Goal: Participate in discussion: Engage in conversation with other users on a specific topic

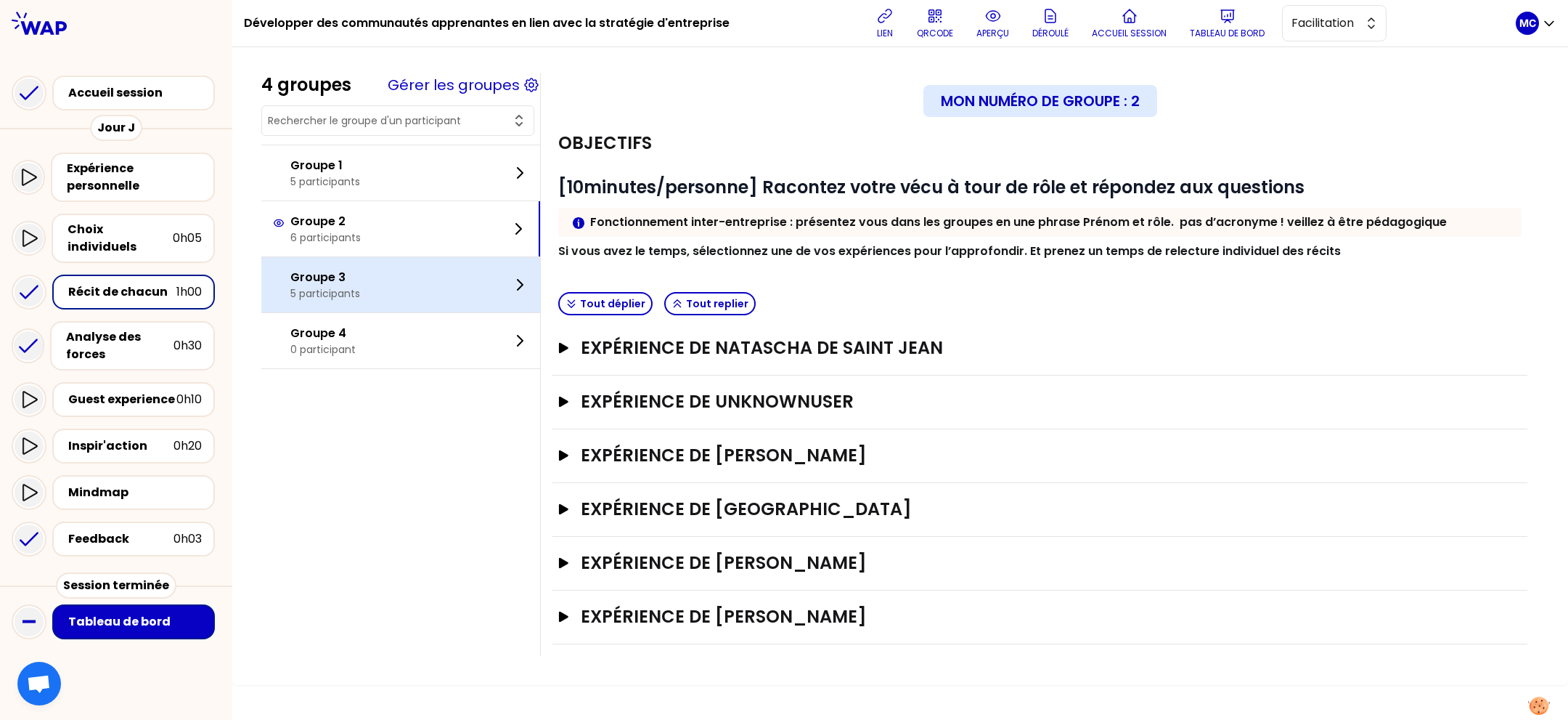
click at [450, 295] on div "Groupe 3 5 participants" at bounding box center [400, 285] width 279 height 55
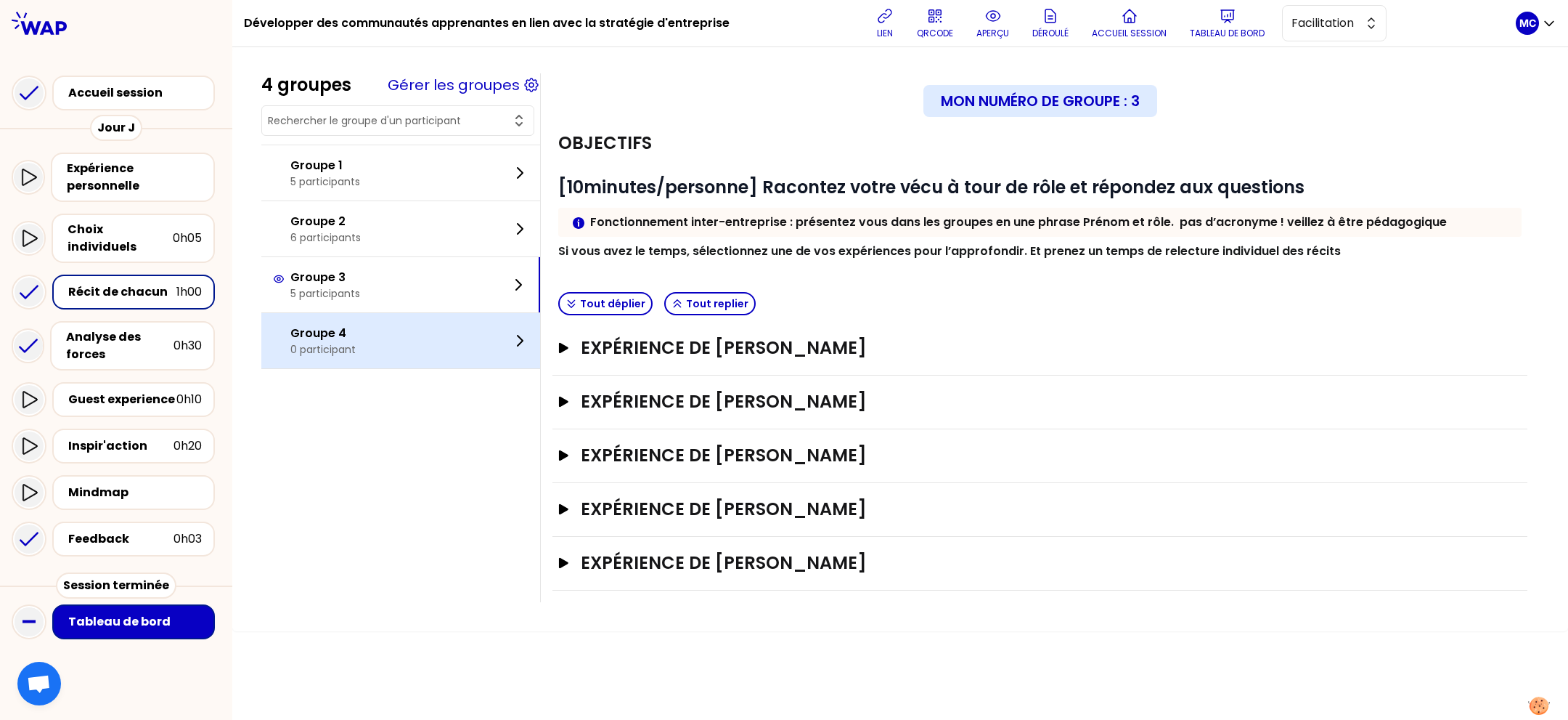
click at [444, 341] on div "Groupe 4 0 participant" at bounding box center [400, 341] width 279 height 55
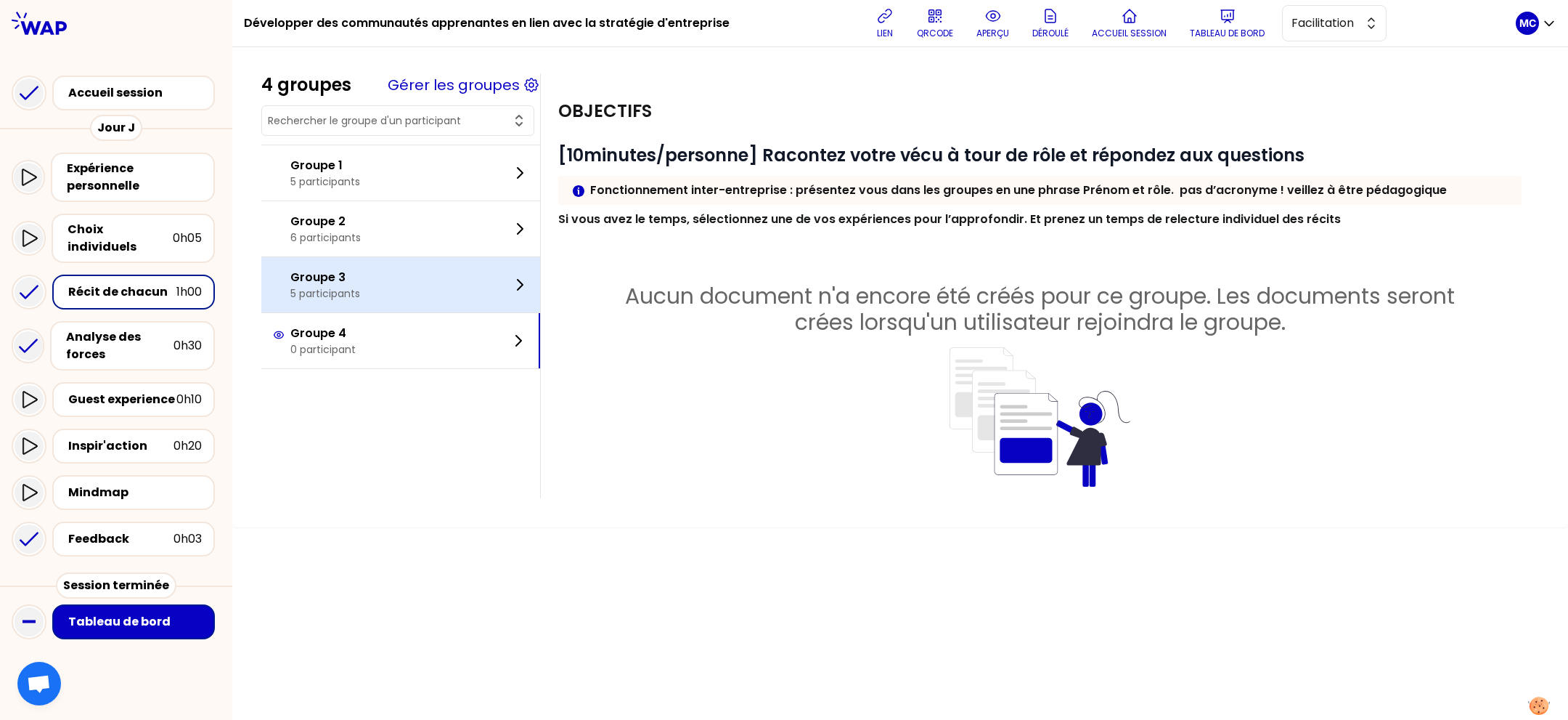
click at [450, 299] on div "Groupe 3 5 participants" at bounding box center [400, 285] width 279 height 55
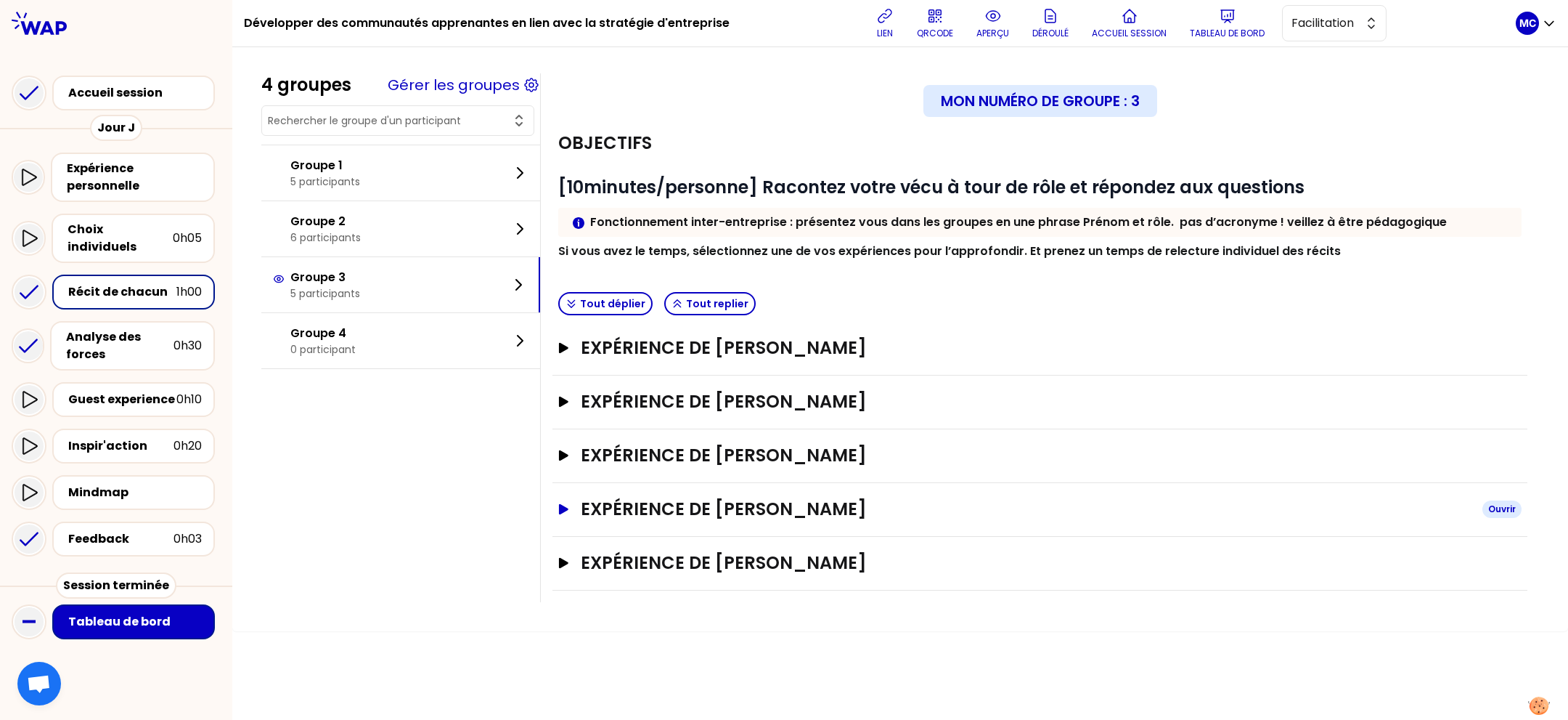
click at [894, 512] on h3 "Expérience de [PERSON_NAME]" at bounding box center [1025, 510] width 890 height 23
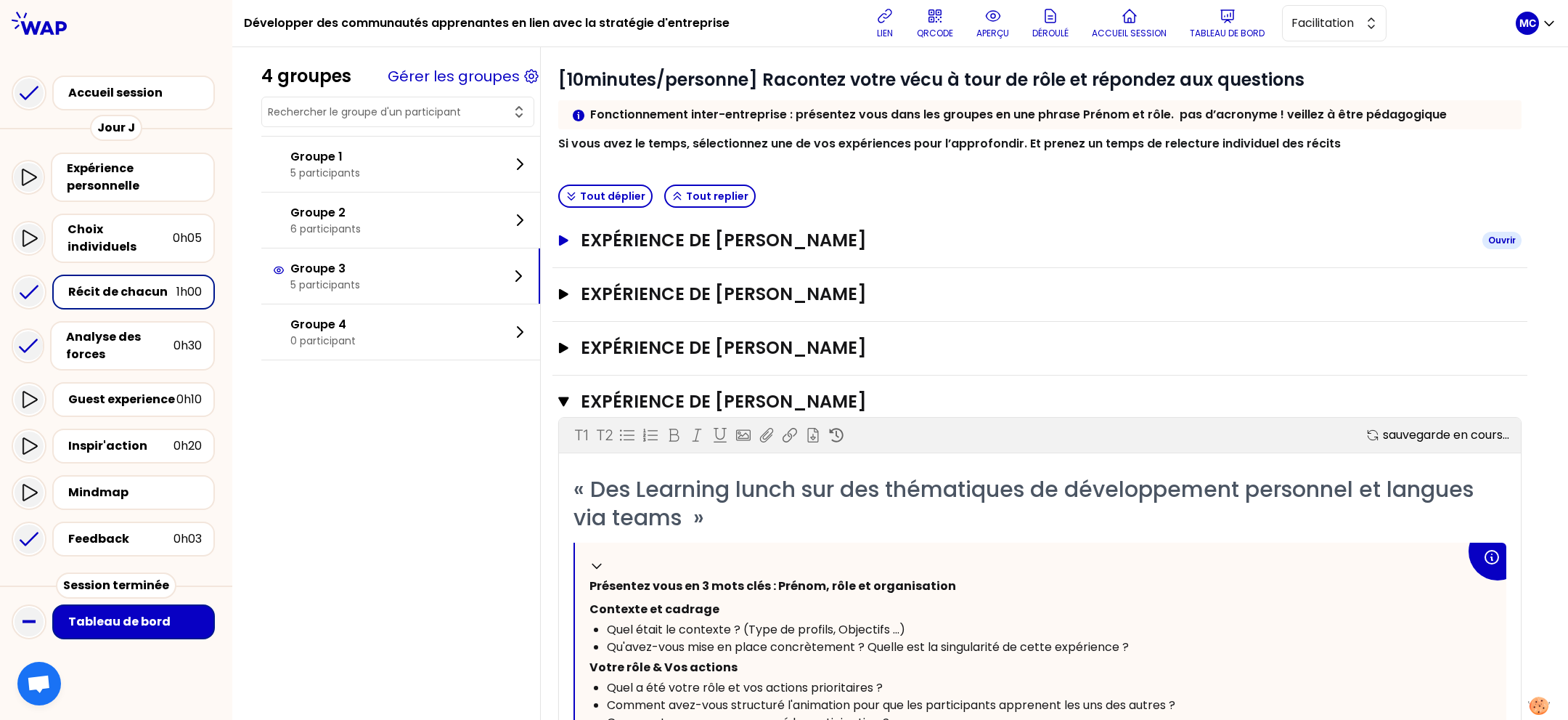
scroll to position [134, 0]
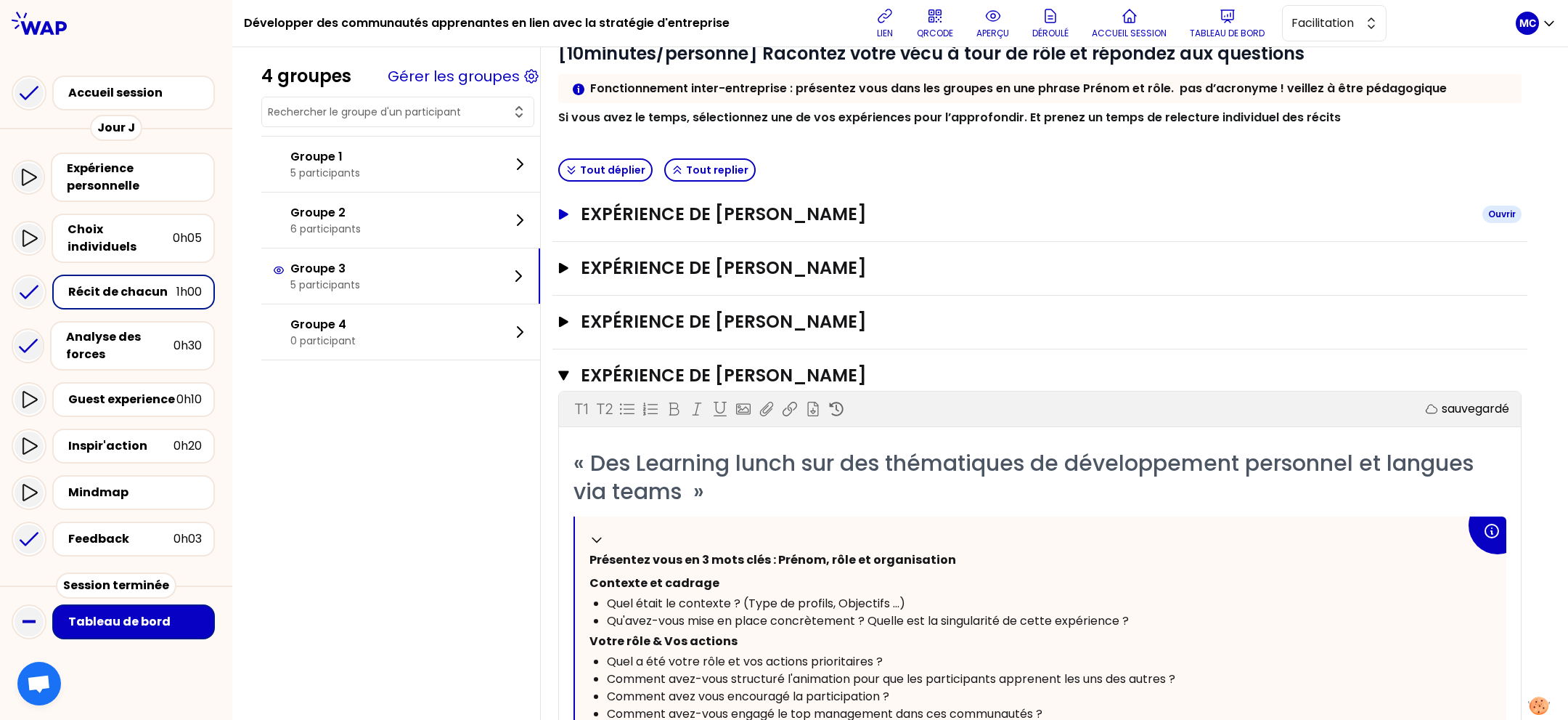
click at [909, 205] on h3 "Expérience de [PERSON_NAME]" at bounding box center [1025, 214] width 890 height 23
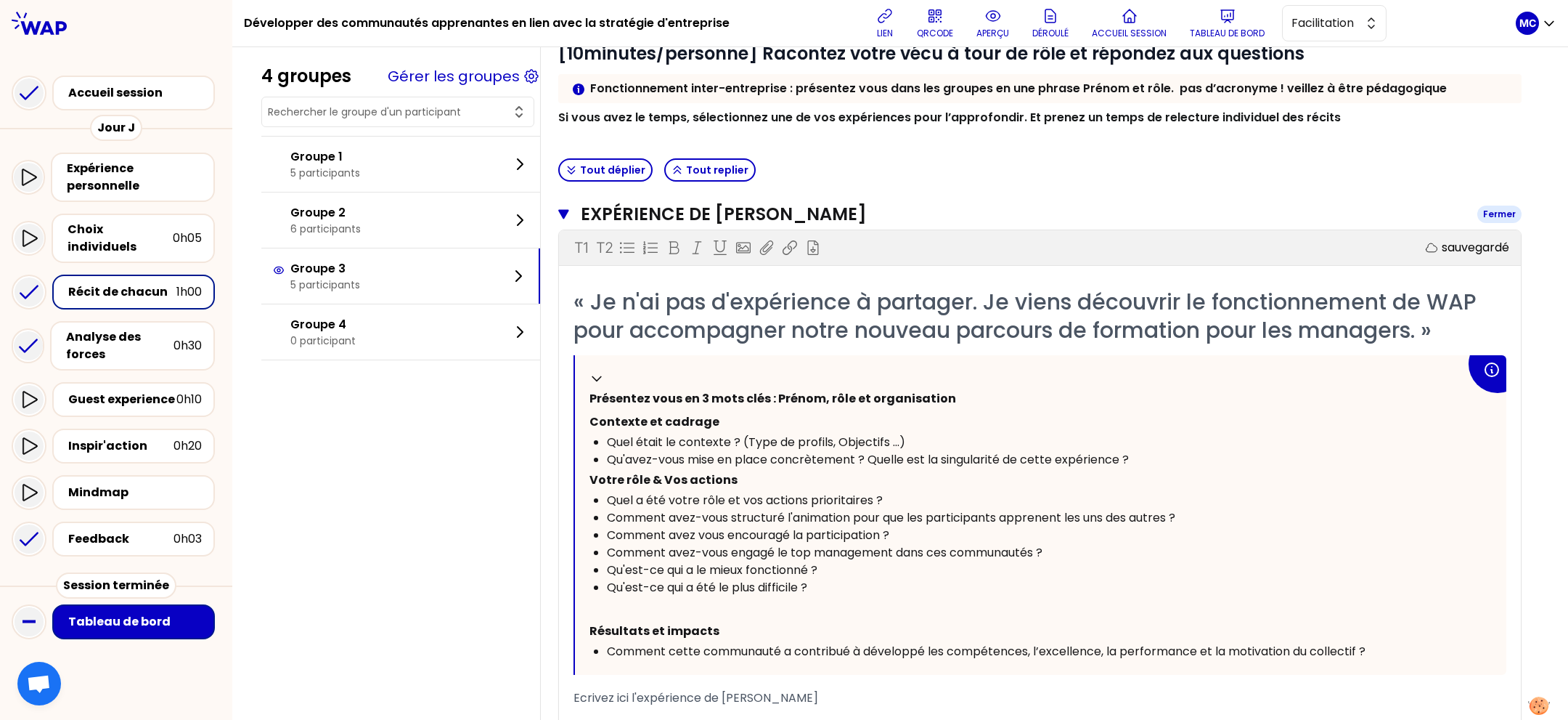
click at [909, 205] on h3 "Expérience de [PERSON_NAME]" at bounding box center [1023, 214] width 885 height 23
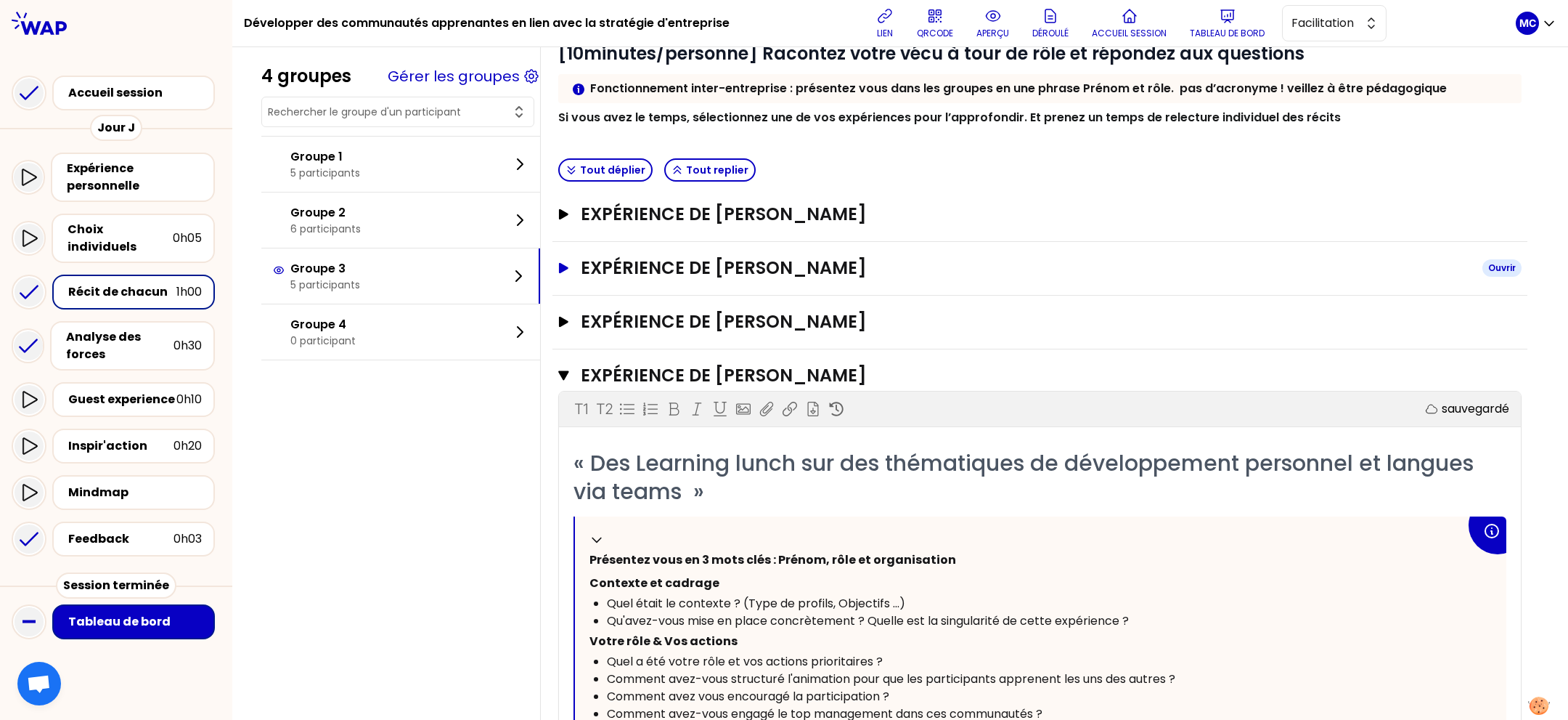
click at [897, 262] on h3 "Expérience de [PERSON_NAME]" at bounding box center [1025, 268] width 890 height 23
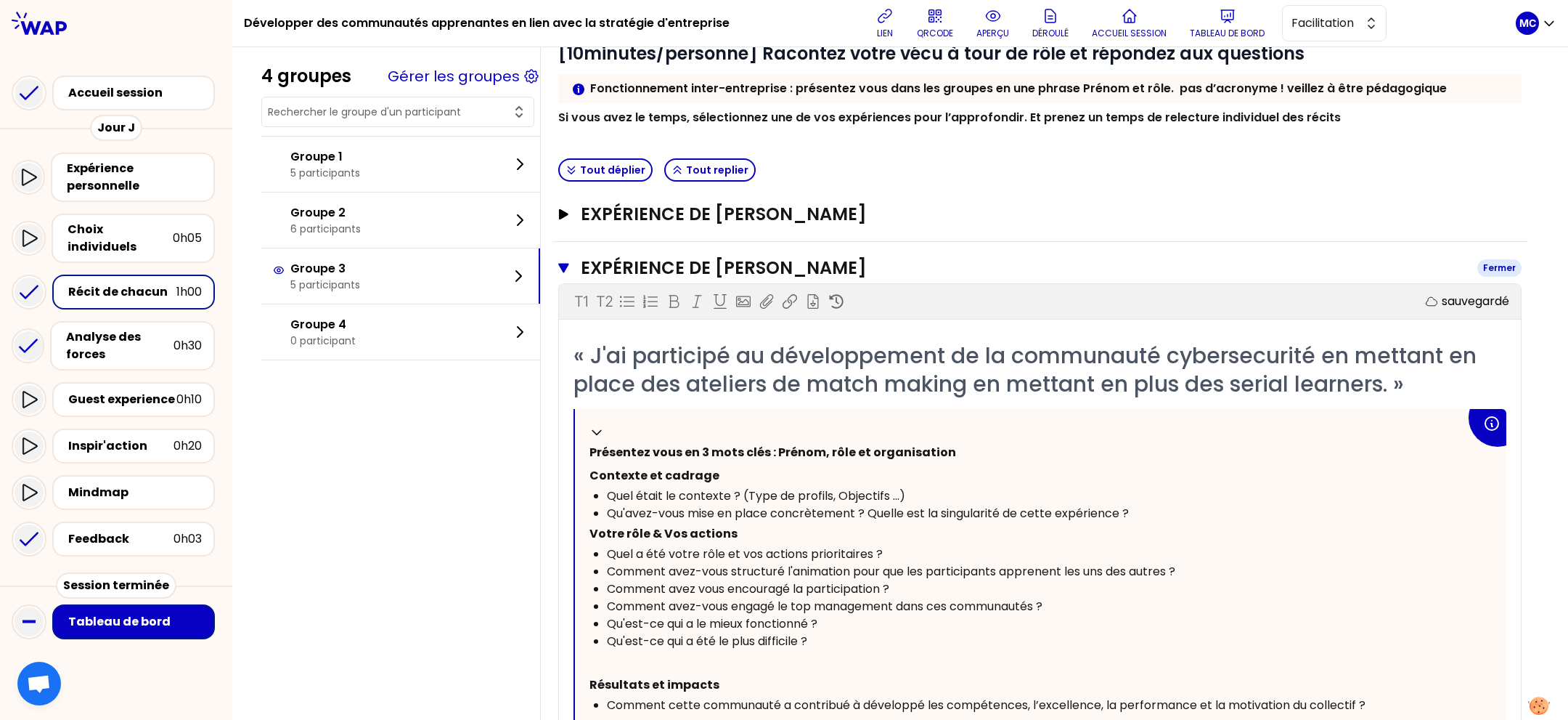
click at [897, 262] on h3 "Expérience de [PERSON_NAME]" at bounding box center [1023, 268] width 885 height 23
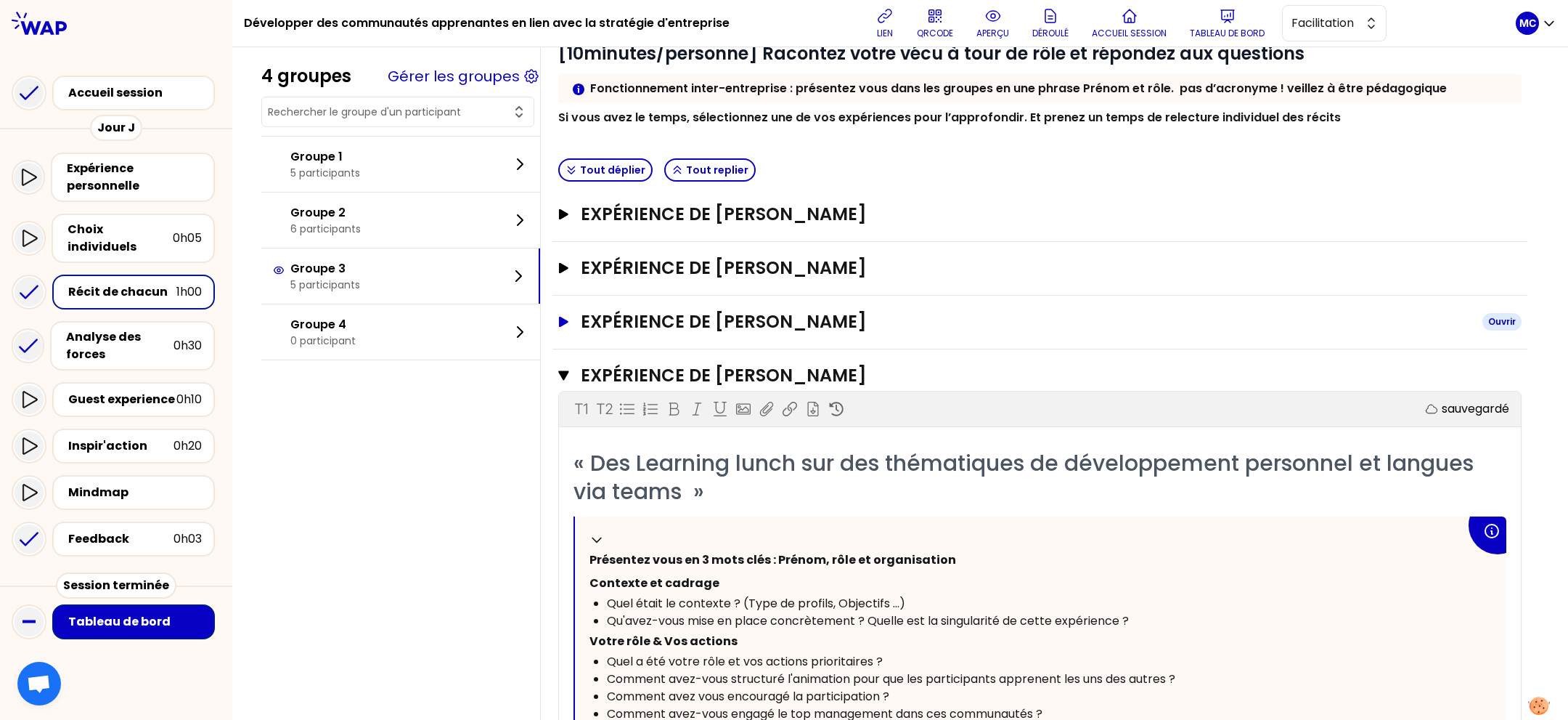
click at [888, 317] on h3 "Expérience de [PERSON_NAME]" at bounding box center [1025, 322] width 890 height 23
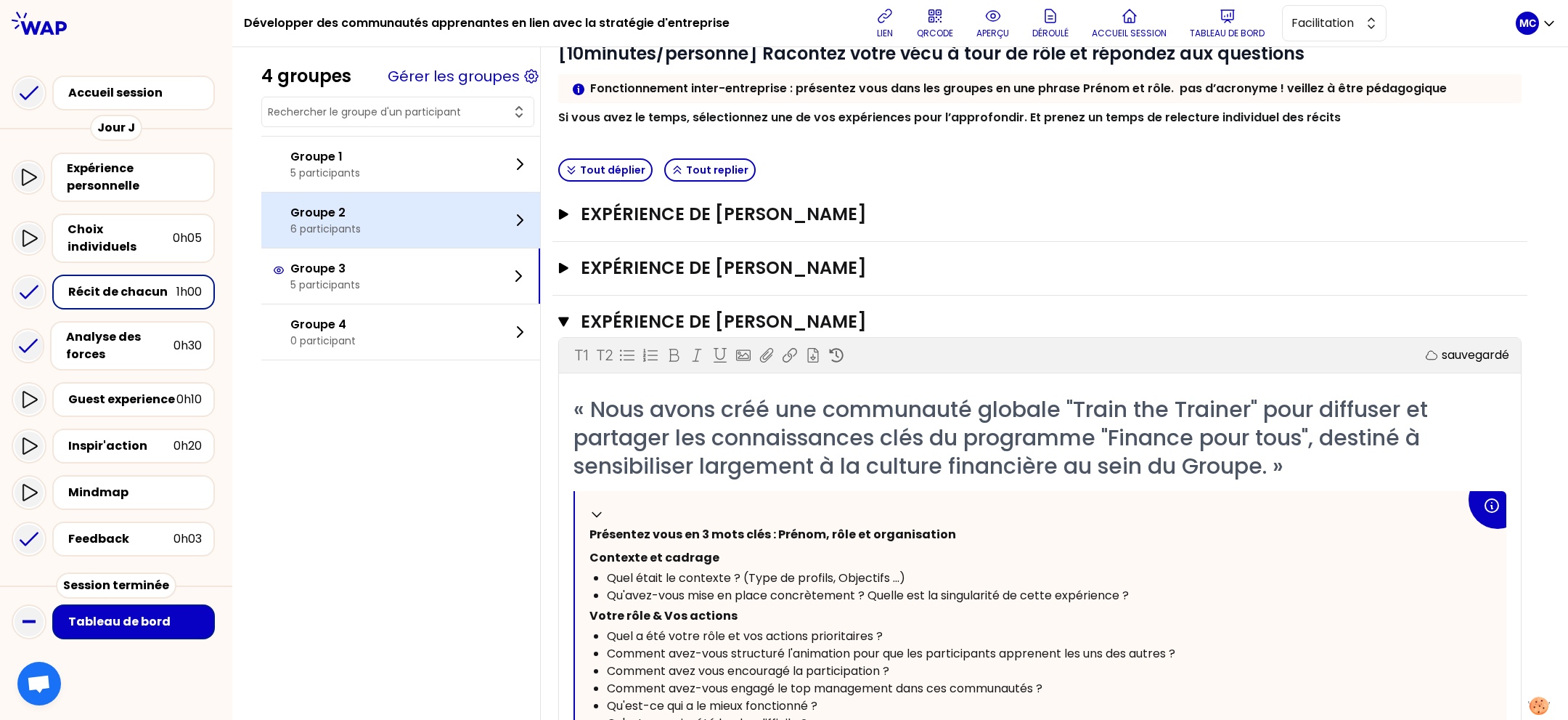
click at [463, 218] on div "Groupe 2 6 participants" at bounding box center [400, 220] width 279 height 55
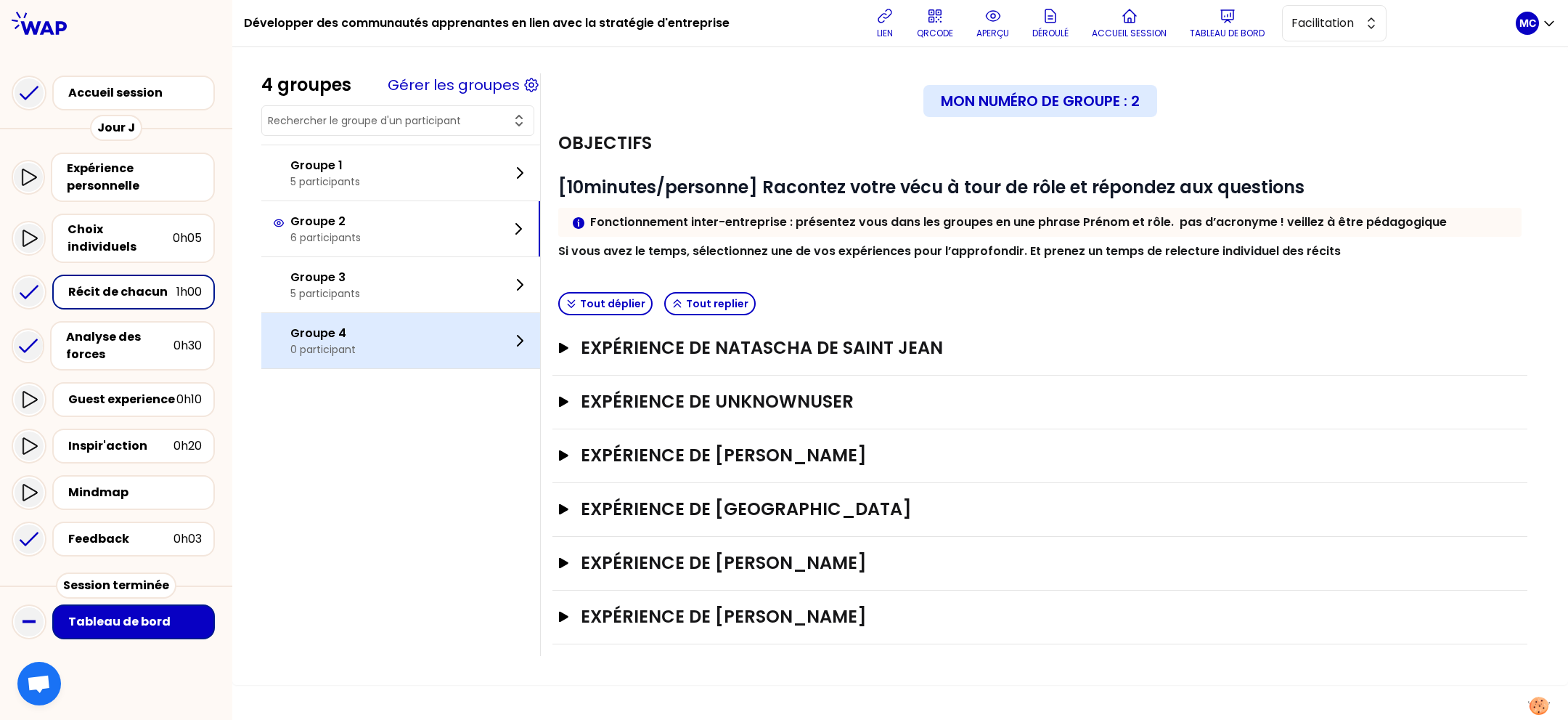
click at [427, 331] on div "Groupe 4 0 participant" at bounding box center [400, 341] width 279 height 55
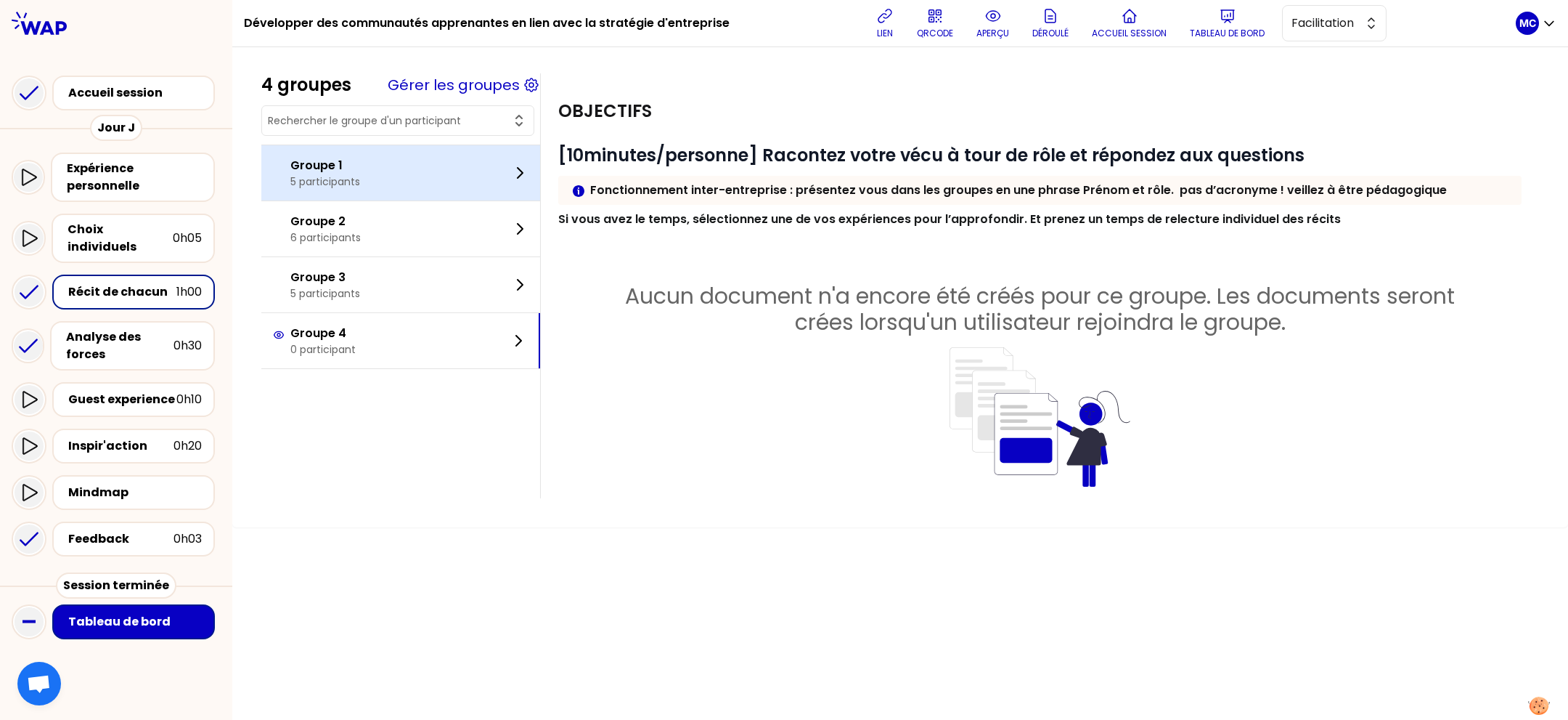
click at [454, 185] on div "Groupe 1 5 participants" at bounding box center [400, 173] width 279 height 55
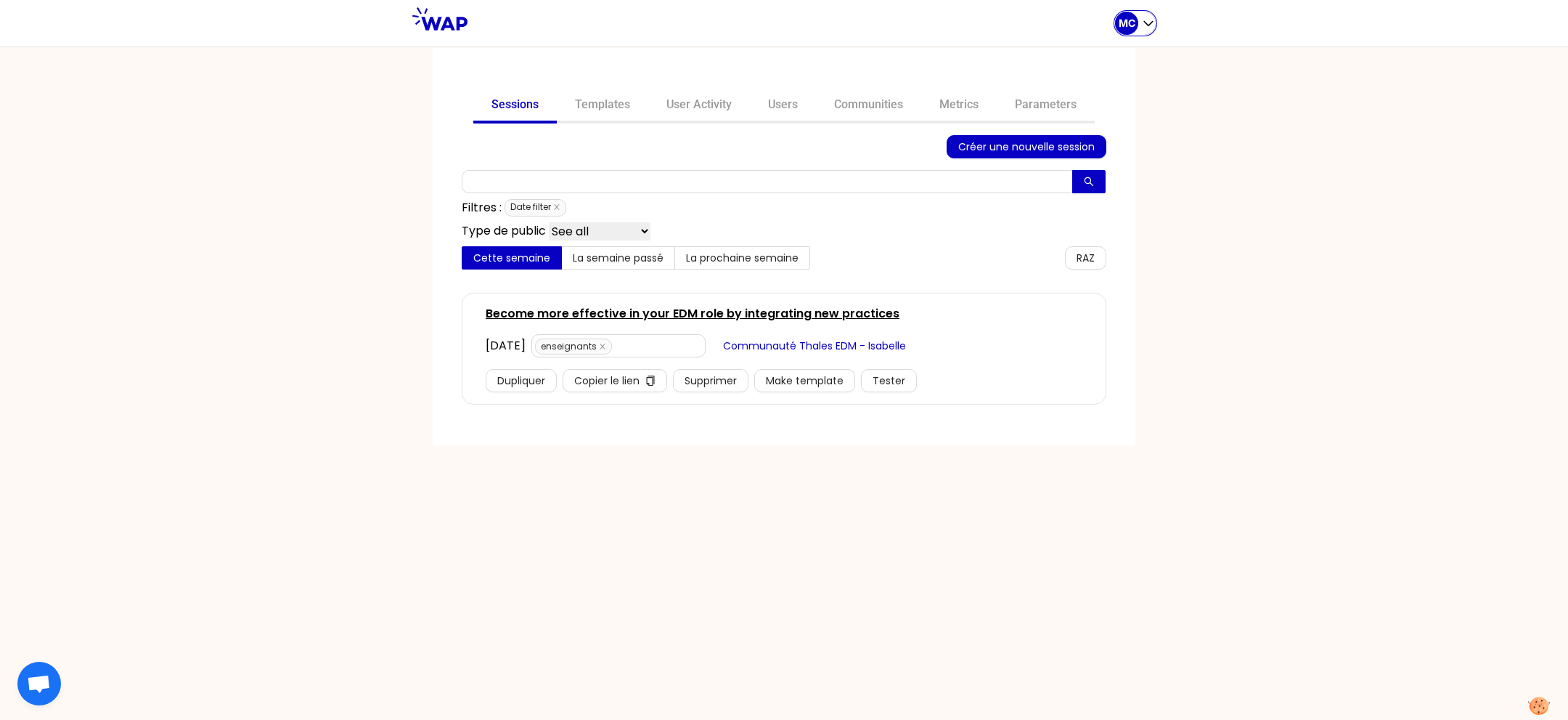
click at [1122, 20] on p "MC" at bounding box center [1127, 23] width 17 height 15
click at [1094, 57] on span "Sessions" at bounding box center [1069, 60] width 57 height 20
click at [861, 104] on link "Communities" at bounding box center [869, 106] width 106 height 35
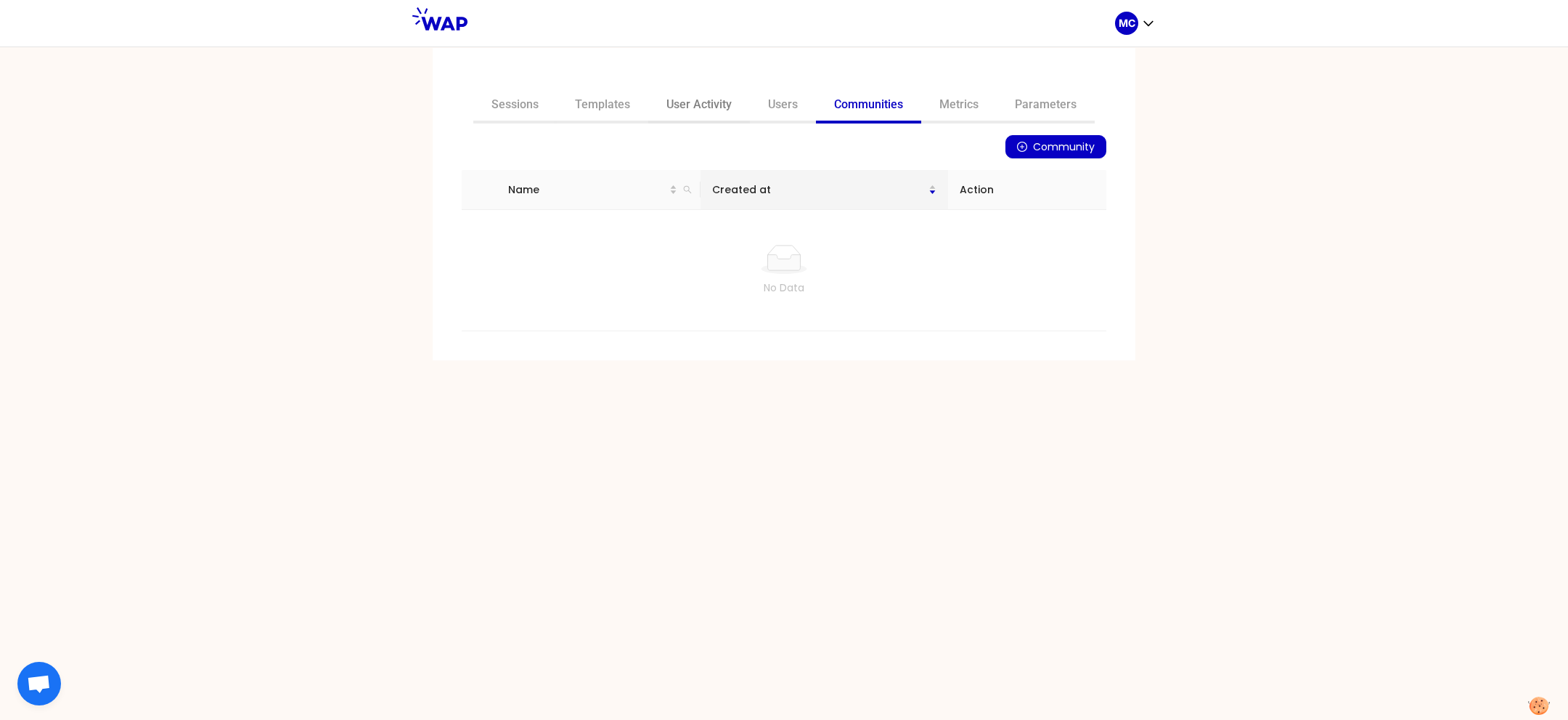
click at [707, 106] on link "User Activity" at bounding box center [699, 106] width 102 height 35
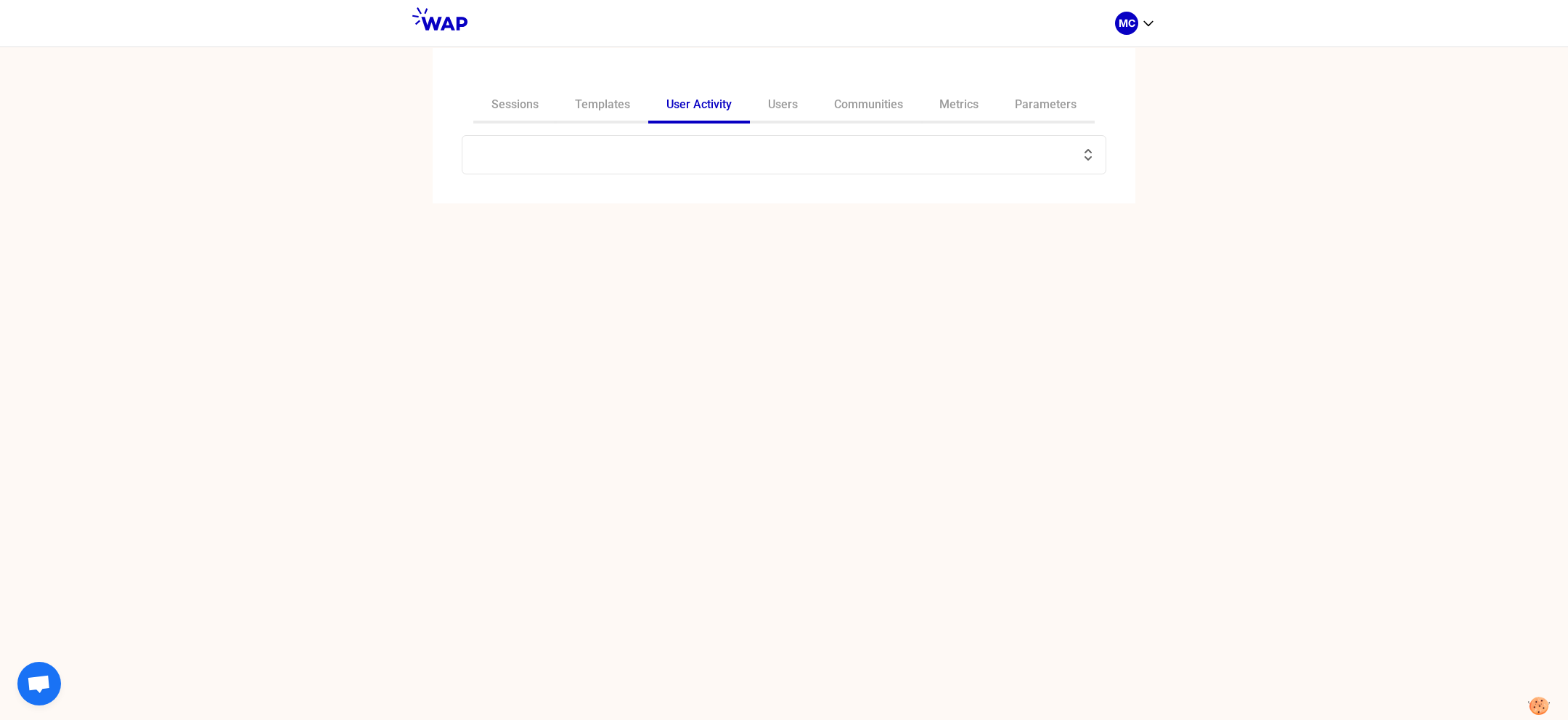
click at [725, 157] on input "text" at bounding box center [776, 155] width 608 height 20
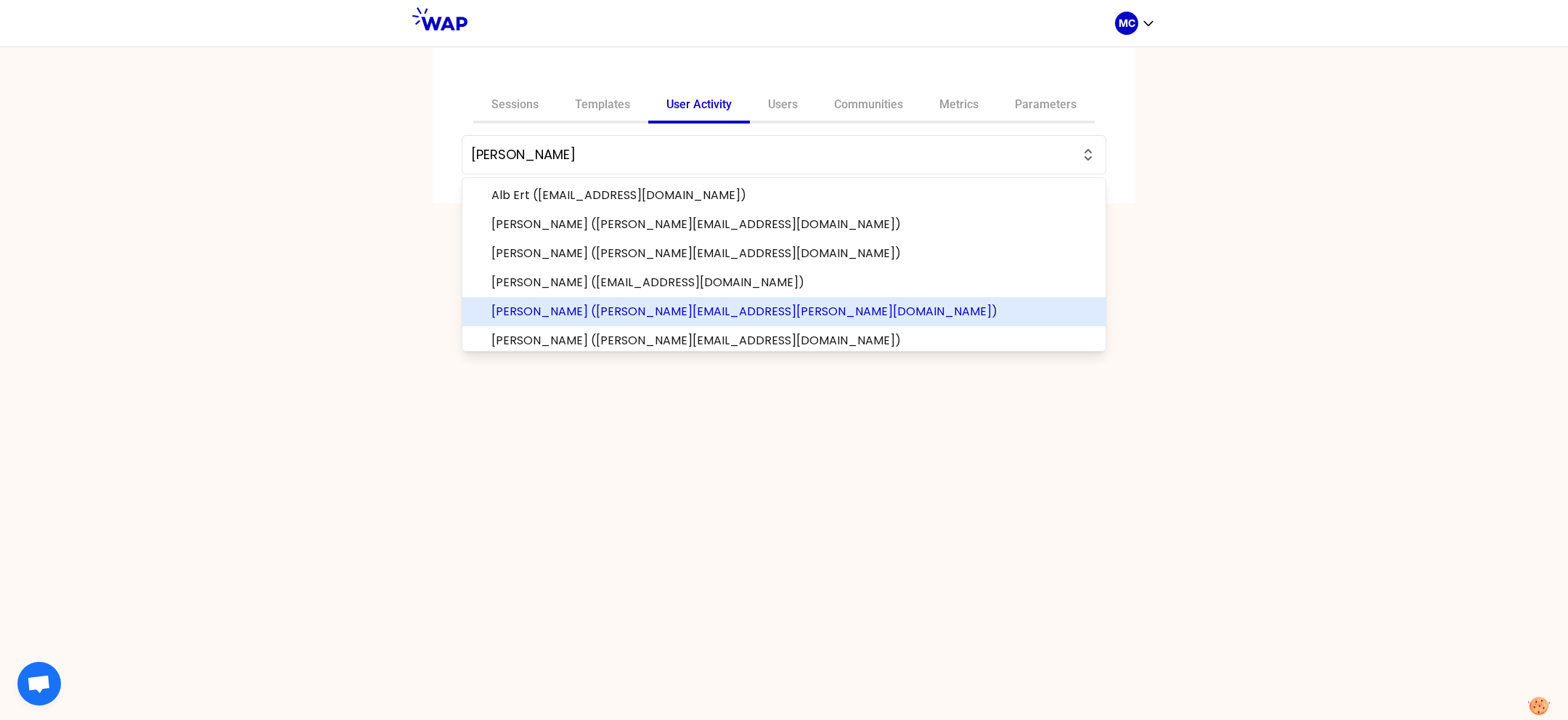
click at [628, 303] on span "[PERSON_NAME] ([PERSON_NAME][EMAIL_ADDRESS][PERSON_NAME][DOMAIN_NAME])" at bounding box center [793, 312] width 602 height 17
type input "[PERSON_NAME] ([PERSON_NAME][EMAIL_ADDRESS][PERSON_NAME][DOMAIN_NAME])"
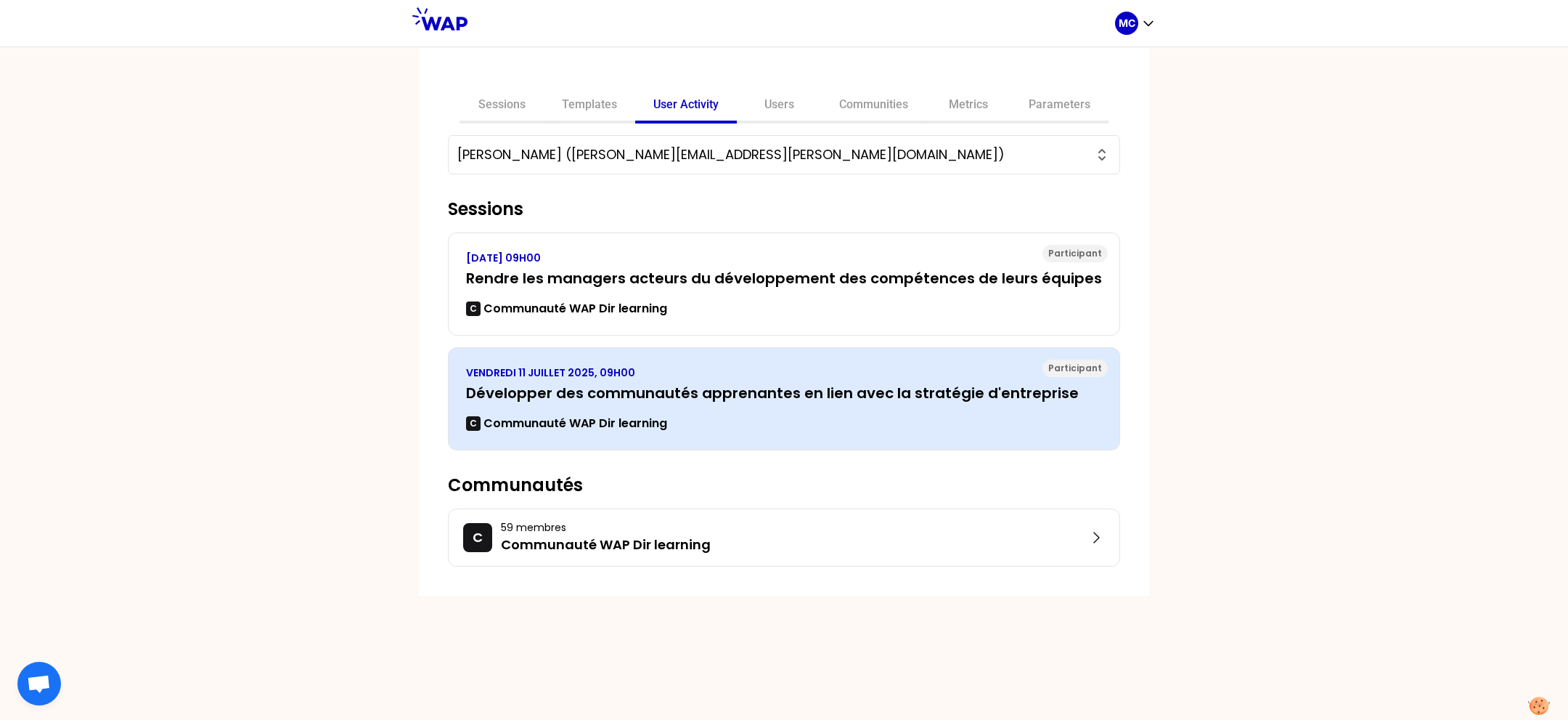
click at [574, 373] on p "VENDREDI 11 JUILLET 2025, 09H00" at bounding box center [784, 373] width 636 height 15
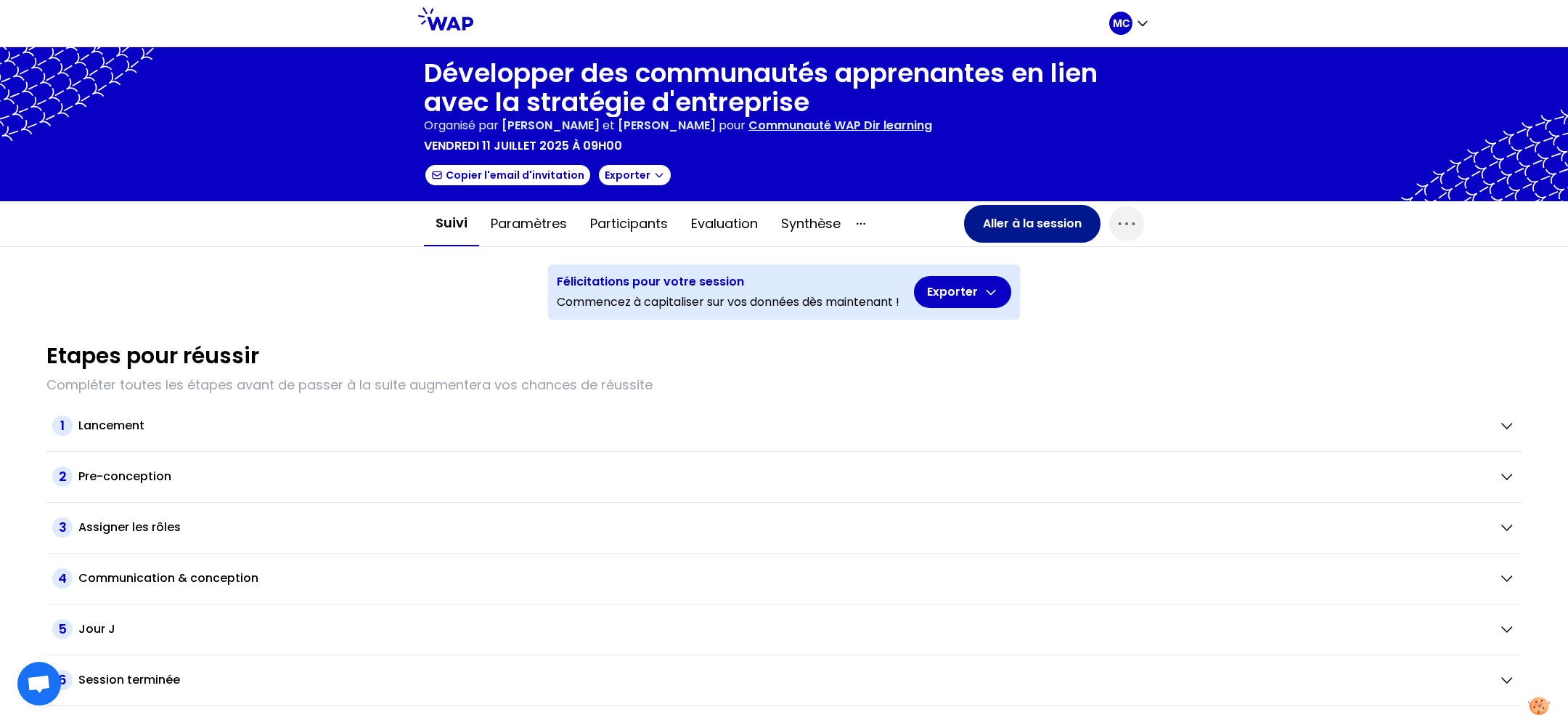
click at [993, 211] on button "Aller à la session" at bounding box center [1032, 223] width 137 height 38
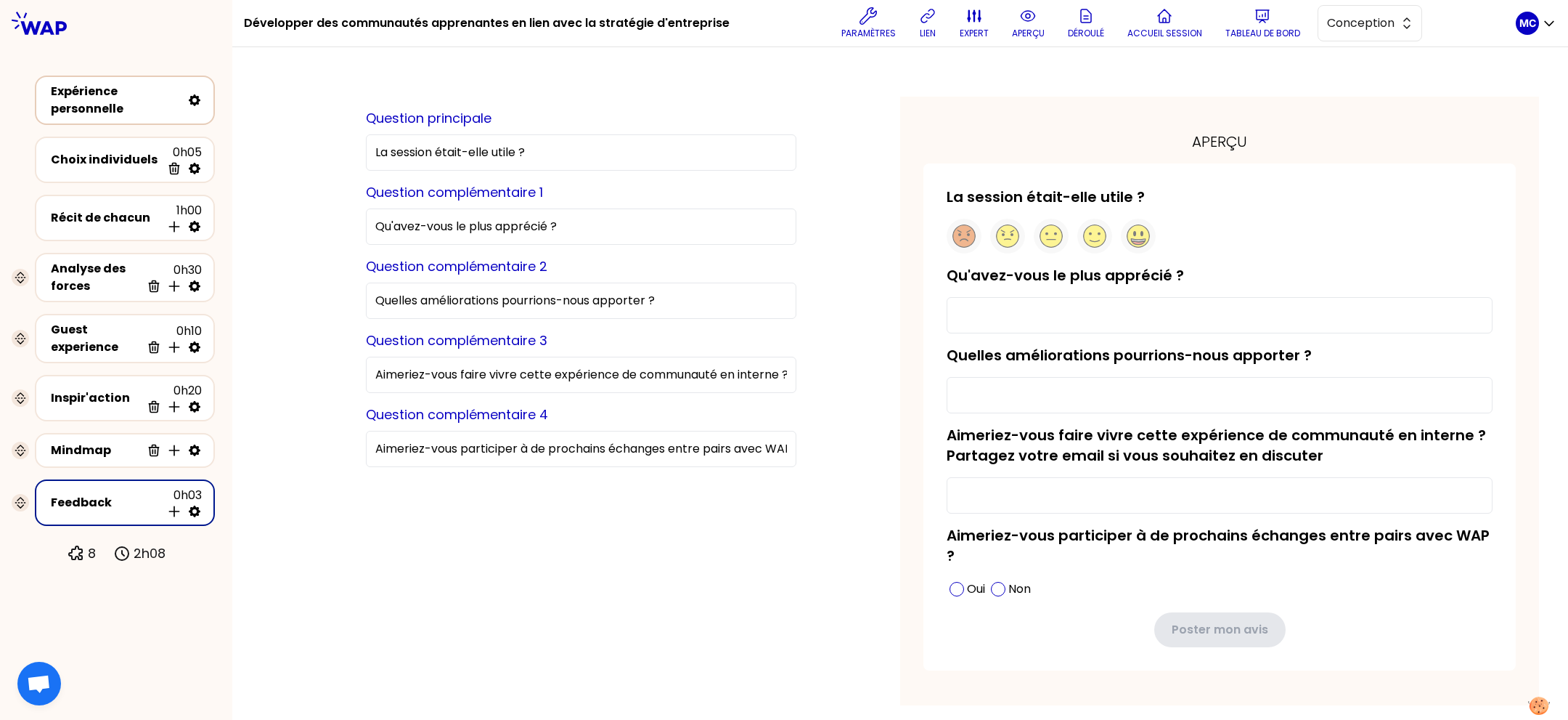
click at [111, 108] on div "Expérience personnelle" at bounding box center [116, 100] width 131 height 35
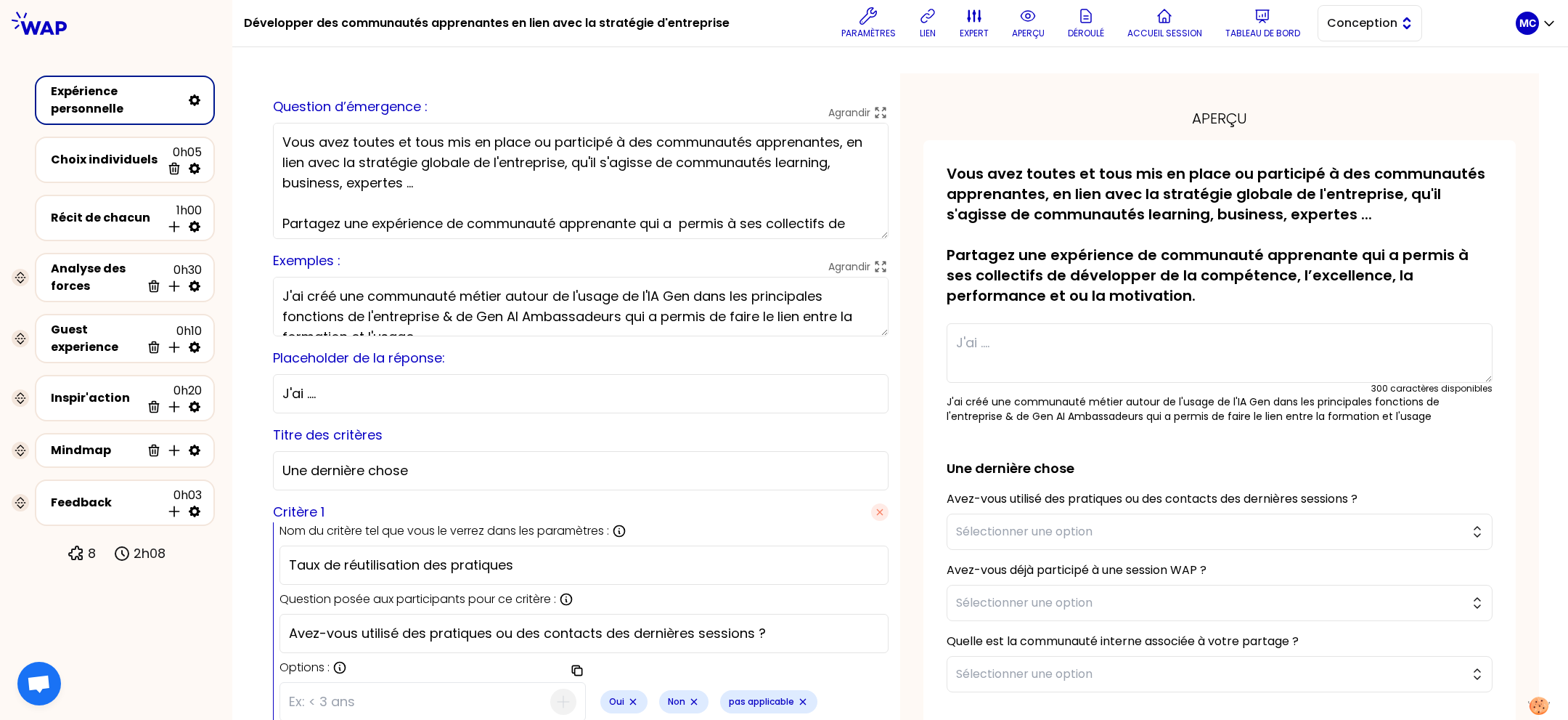
click at [1378, 28] on span "Conception" at bounding box center [1360, 23] width 65 height 17
click at [1365, 77] on span "Facilitation" at bounding box center [1379, 83] width 63 height 17
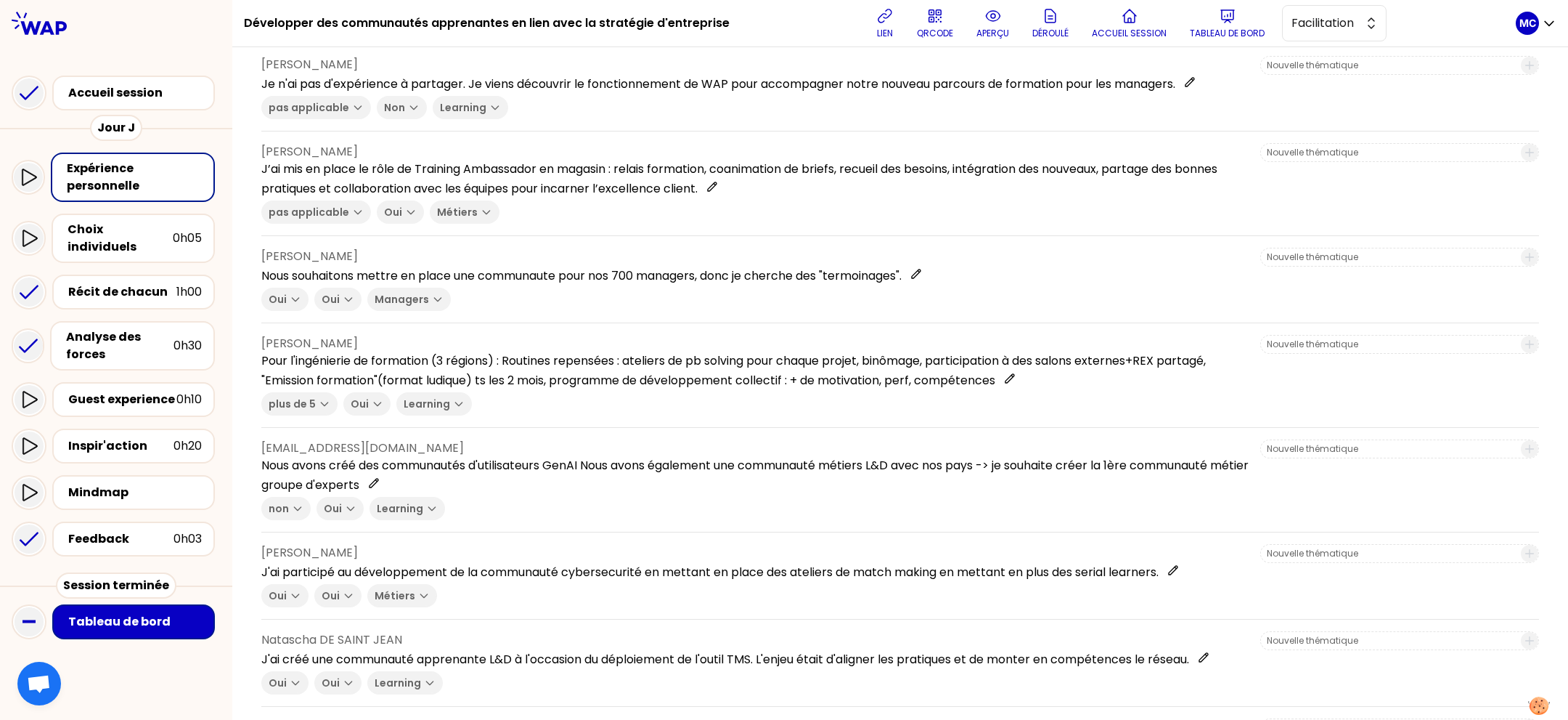
scroll to position [160, 0]
click at [183, 285] on div "Récit de chacun 1h00" at bounding box center [134, 292] width 137 height 20
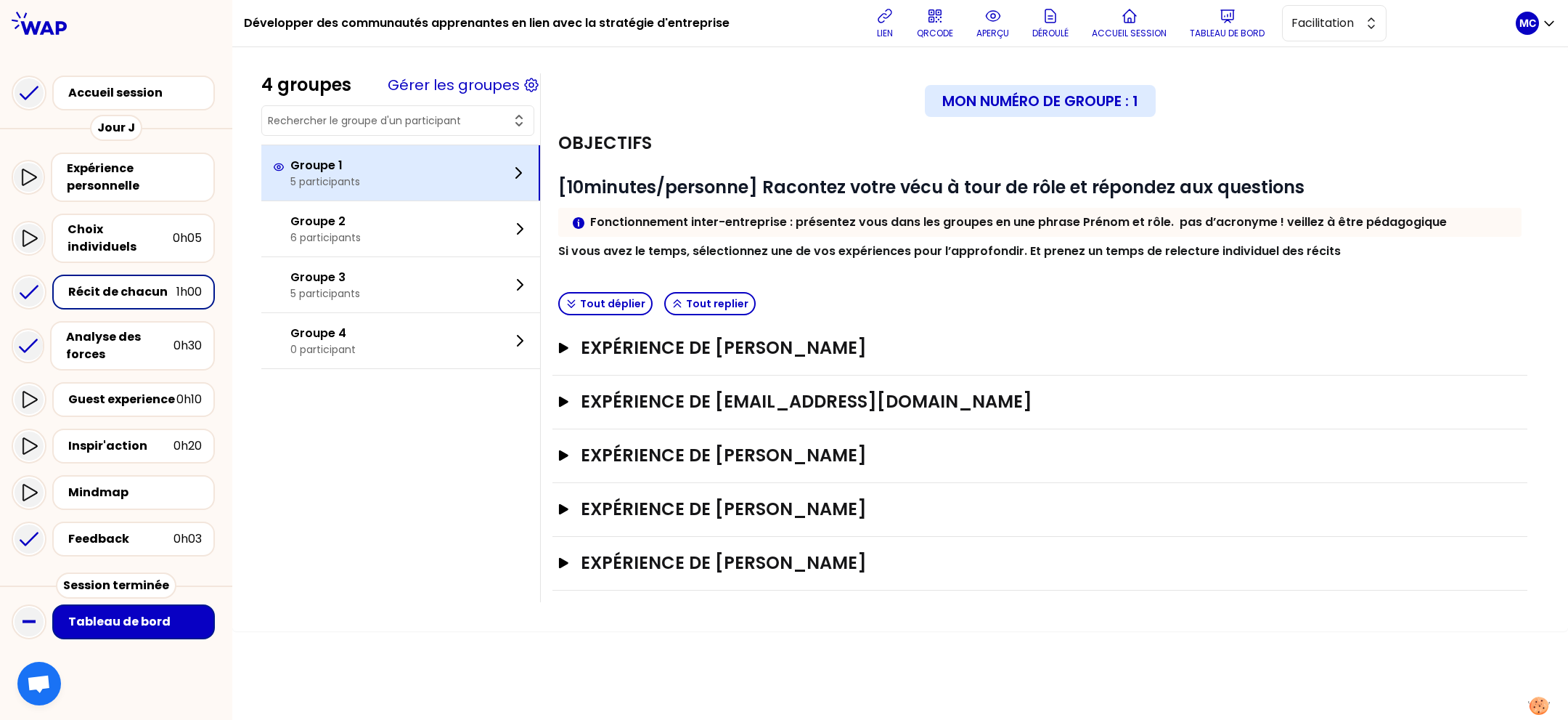
click at [421, 181] on div "Groupe 1 5 participants" at bounding box center [400, 173] width 279 height 55
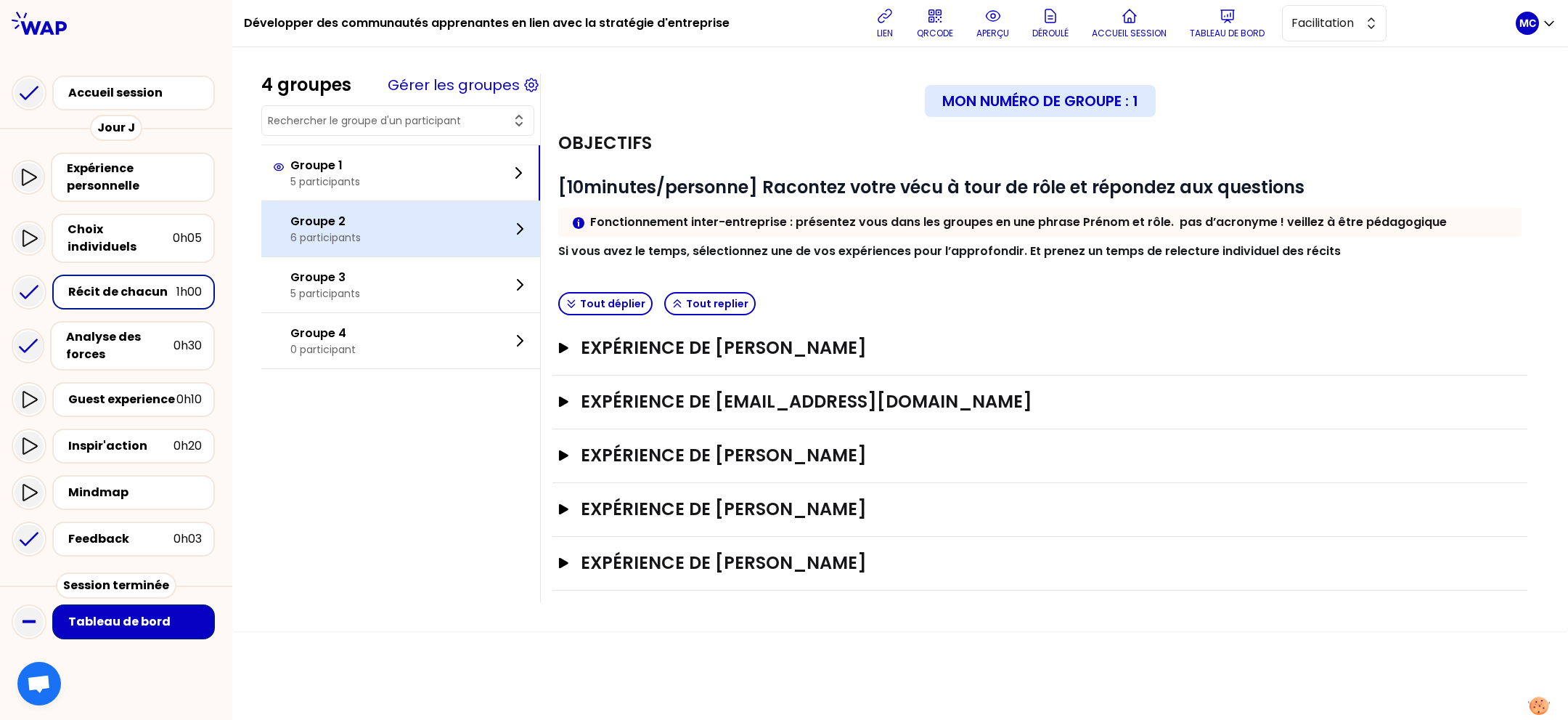
click at [418, 203] on div "Groupe 2 6 participants" at bounding box center [400, 229] width 279 height 55
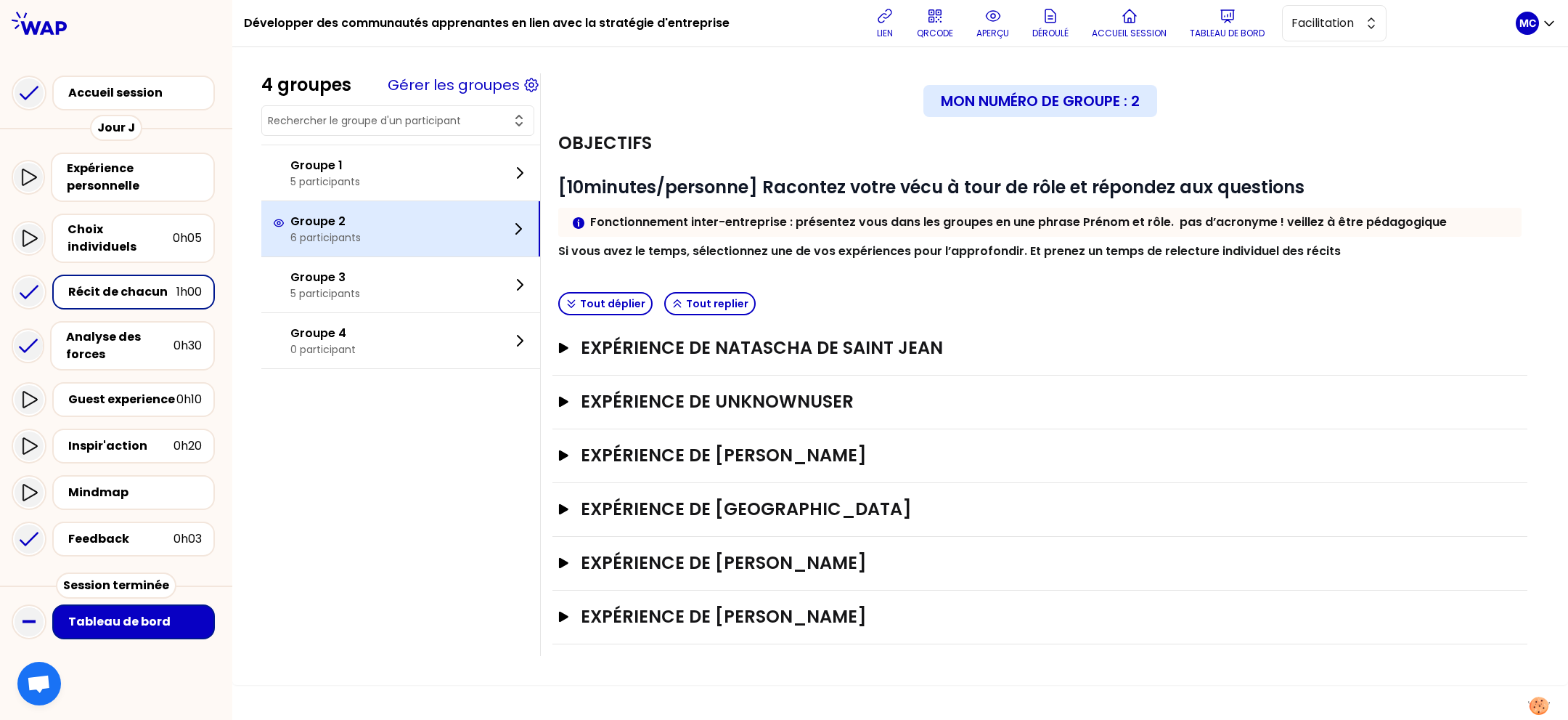
click at [419, 239] on div "Groupe 2 6 participants" at bounding box center [400, 229] width 279 height 55
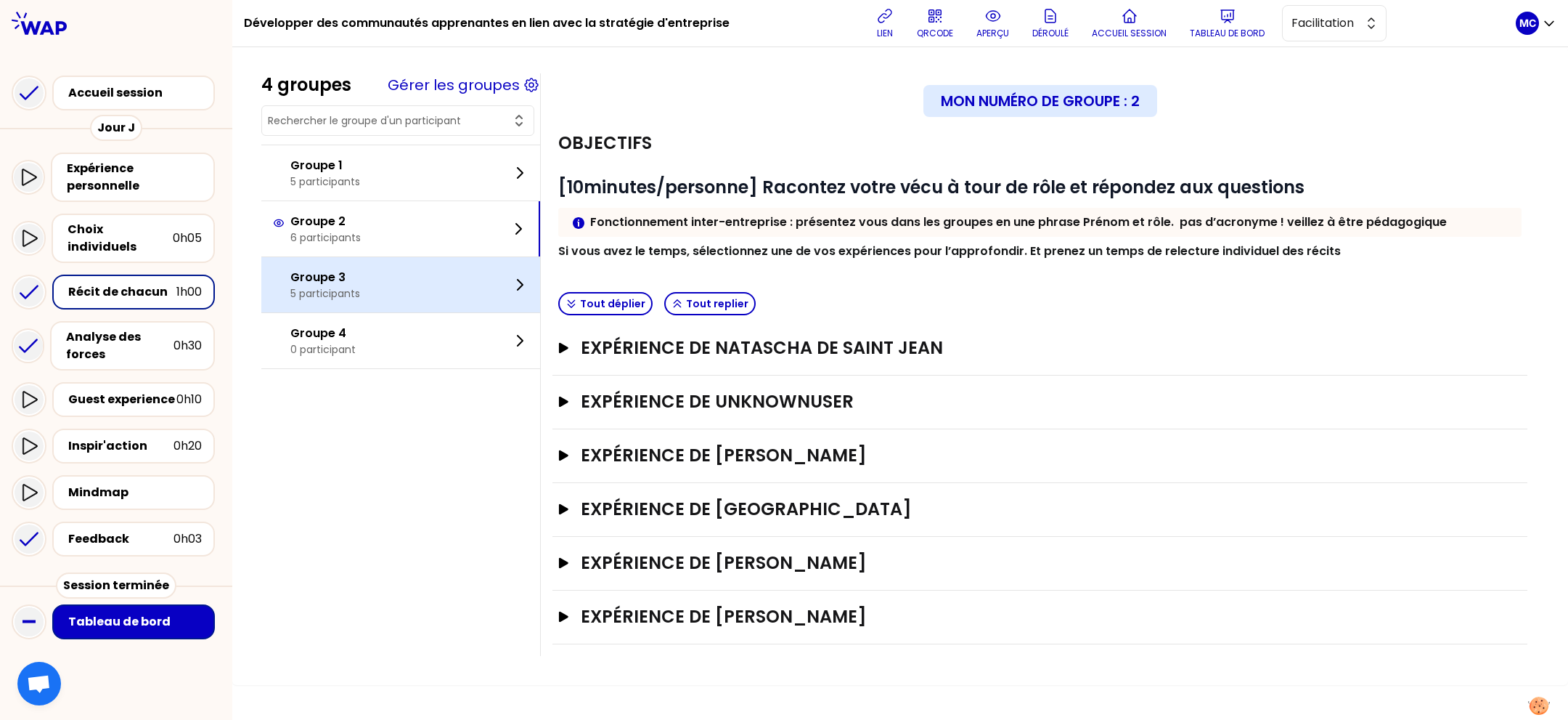
click at [420, 270] on div "Groupe 3 5 participants" at bounding box center [400, 285] width 279 height 55
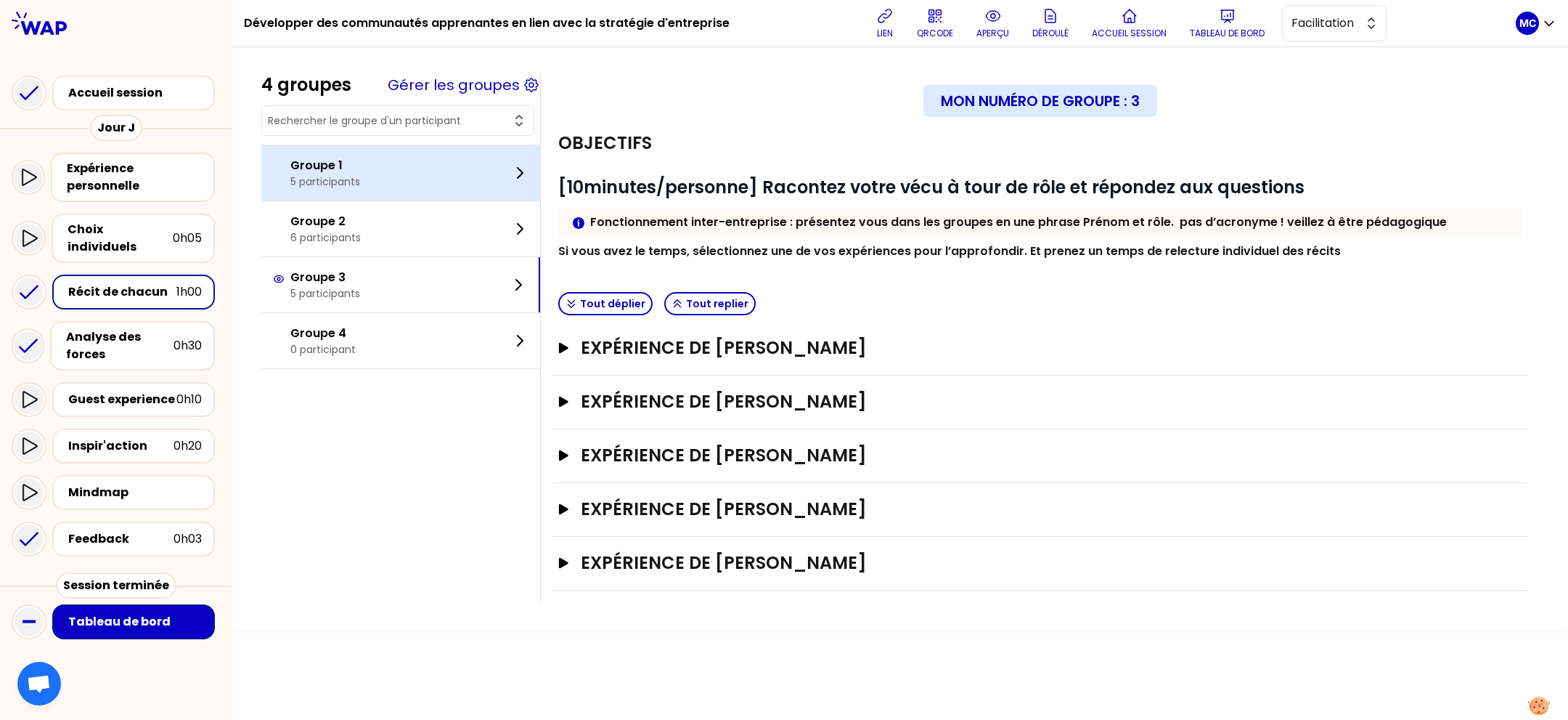
click at [450, 187] on div "Groupe 1 5 participants" at bounding box center [400, 173] width 279 height 55
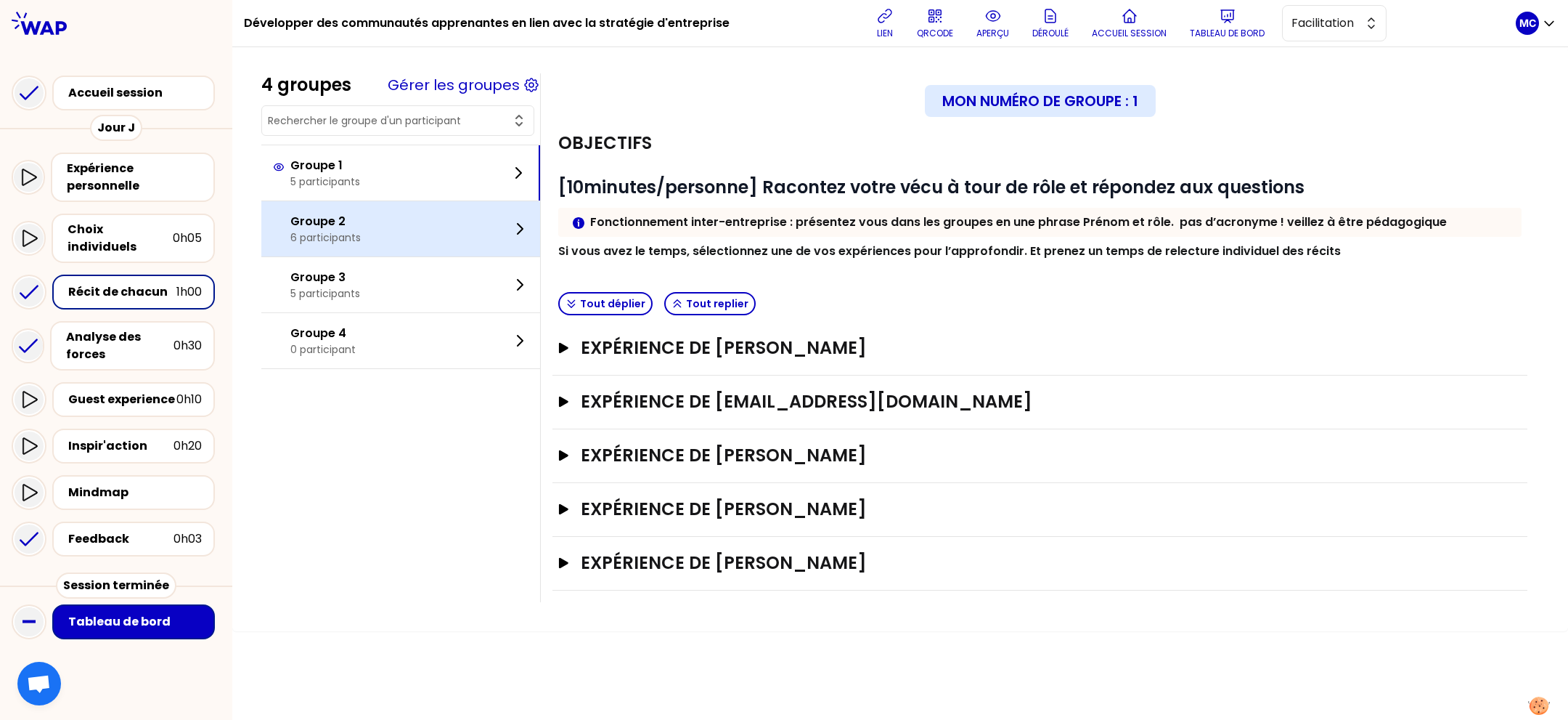
click at [447, 220] on div "Groupe 2 6 participants" at bounding box center [400, 229] width 279 height 55
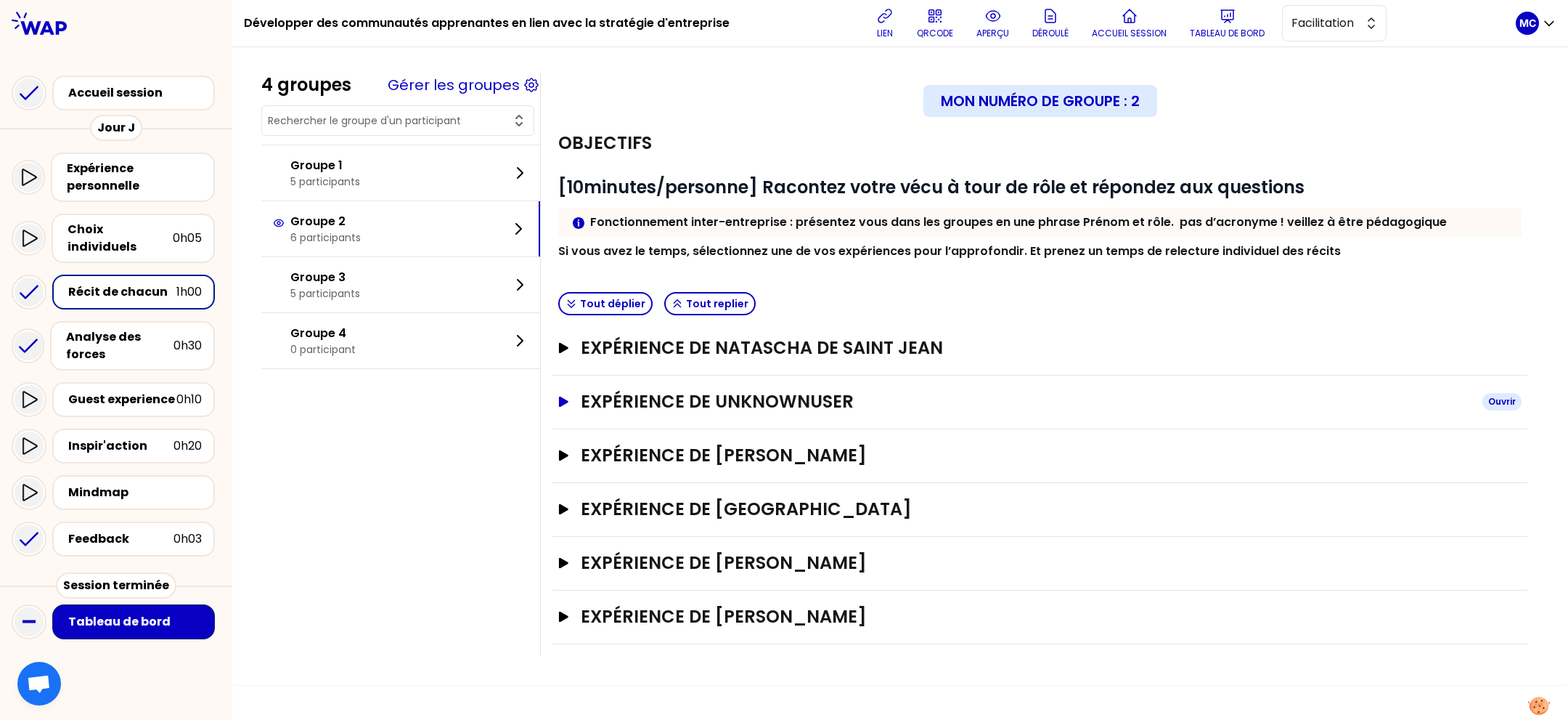
click at [766, 390] on h3 "Expérience de UnknownUser" at bounding box center [1025, 402] width 890 height 23
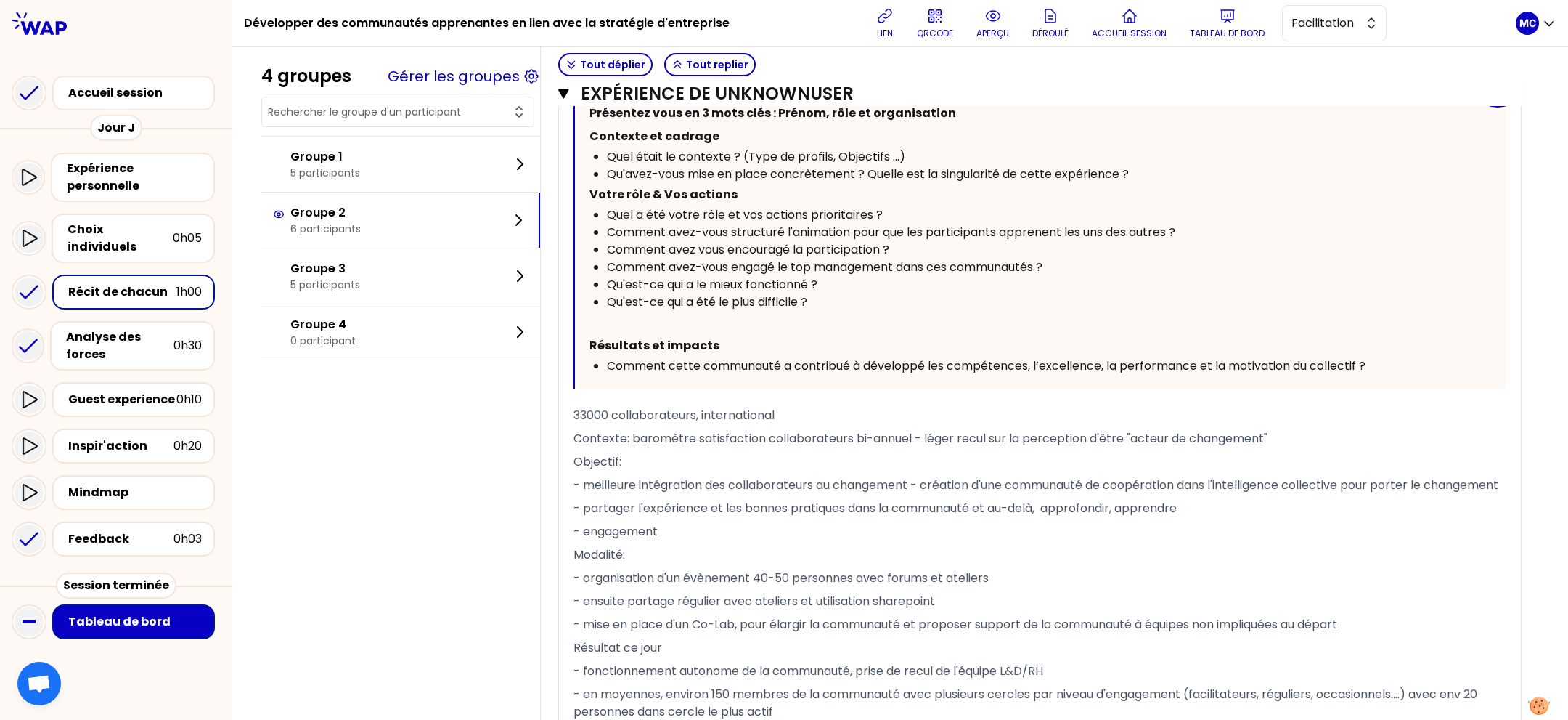
scroll to position [500, 0]
click at [403, 194] on div "Groupe 2 6 participants" at bounding box center [400, 220] width 279 height 55
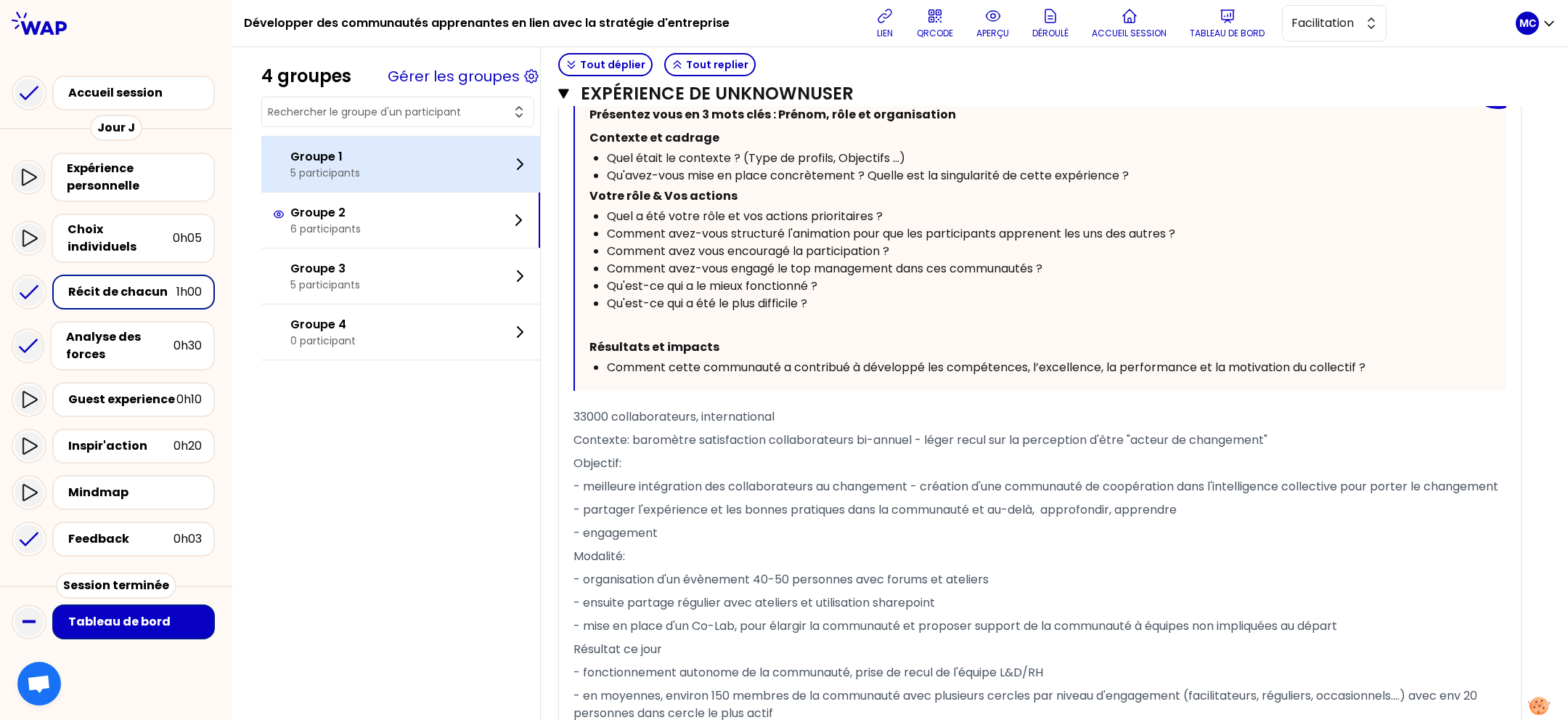
click at [403, 154] on div "Groupe 1 5 participants" at bounding box center [400, 165] width 279 height 55
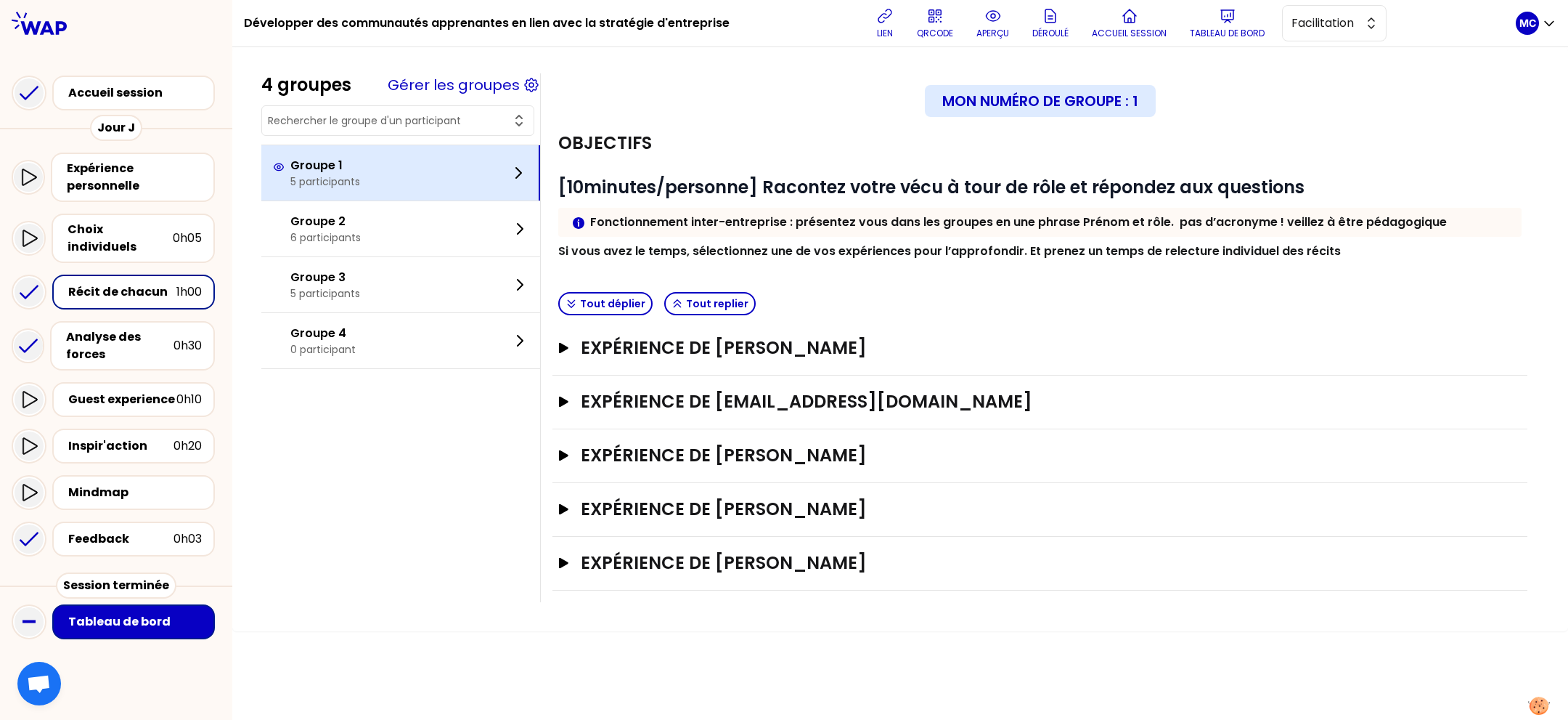
scroll to position [0, 0]
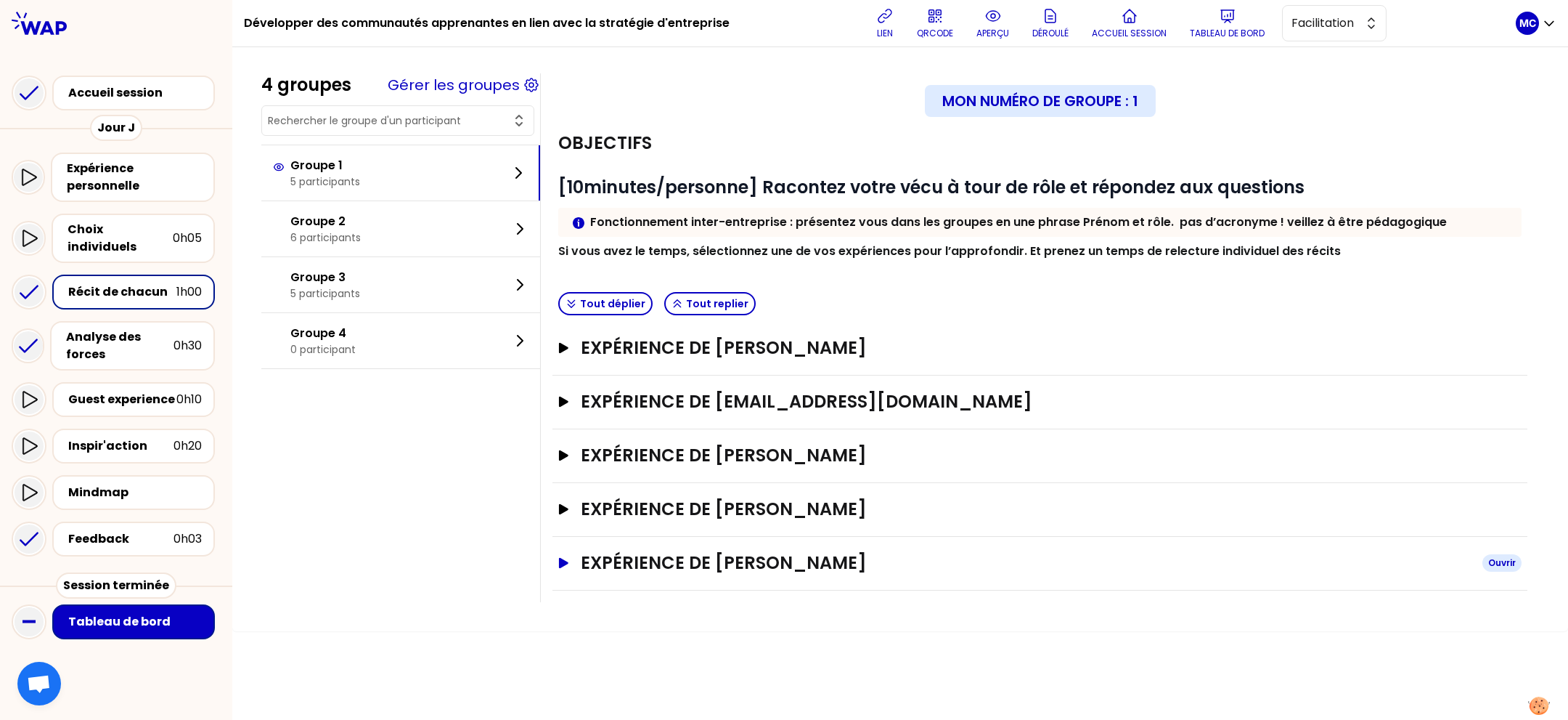
click at [737, 551] on h3 "Expérience de [PERSON_NAME]" at bounding box center [1025, 563] width 890 height 23
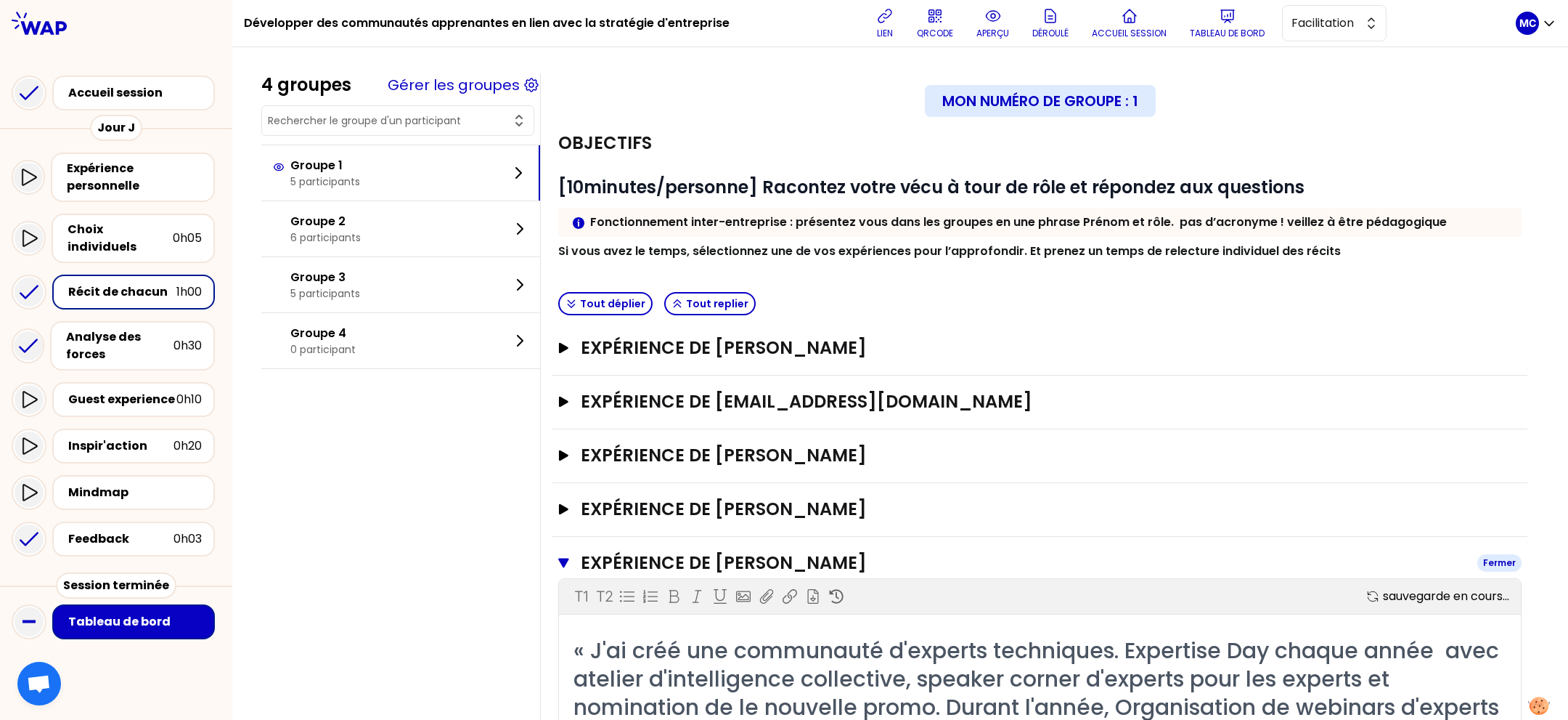
click at [738, 552] on h3 "Expérience de [PERSON_NAME]" at bounding box center [1023, 563] width 885 height 23
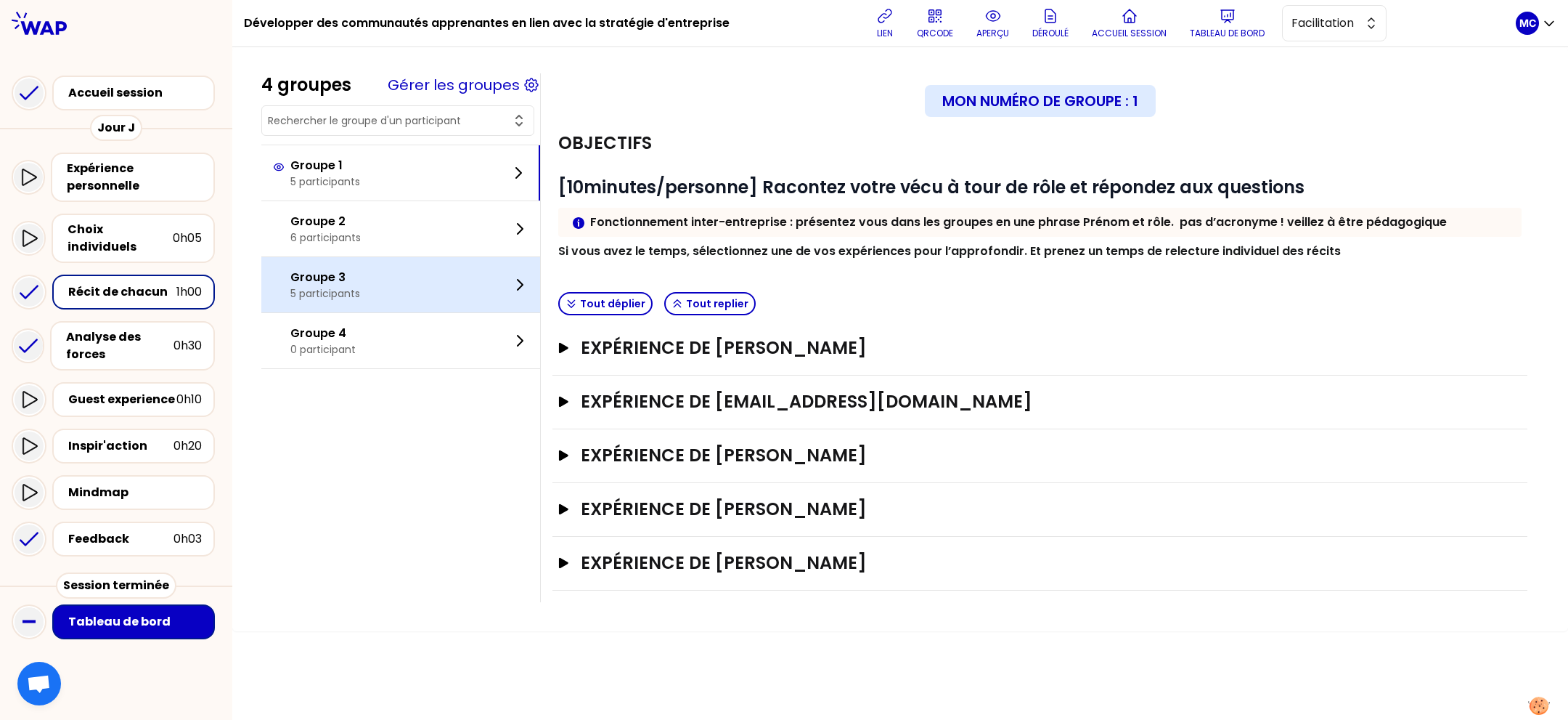
click at [355, 303] on div "Groupe 3 5 participants" at bounding box center [400, 285] width 279 height 55
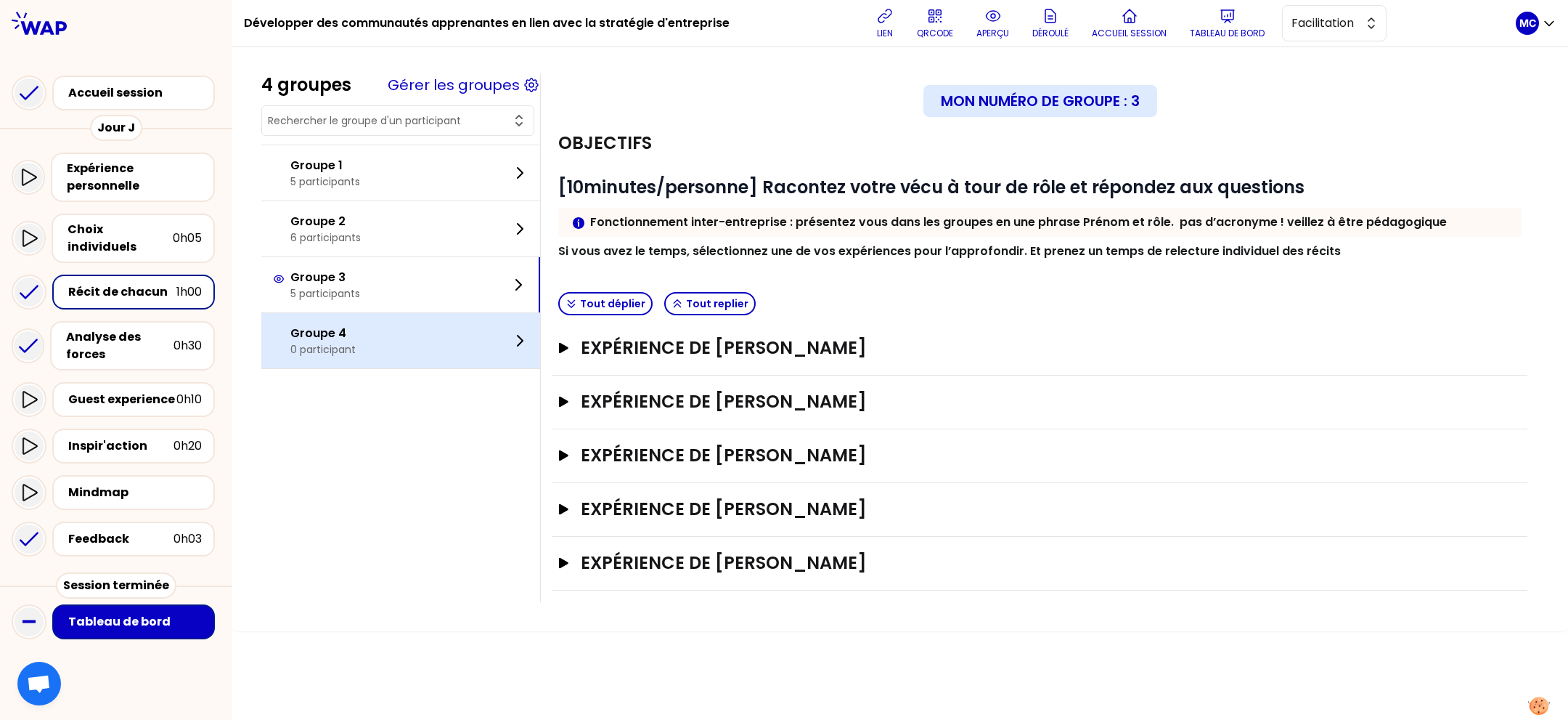
click at [378, 363] on div "Groupe 4 0 participant" at bounding box center [400, 341] width 279 height 55
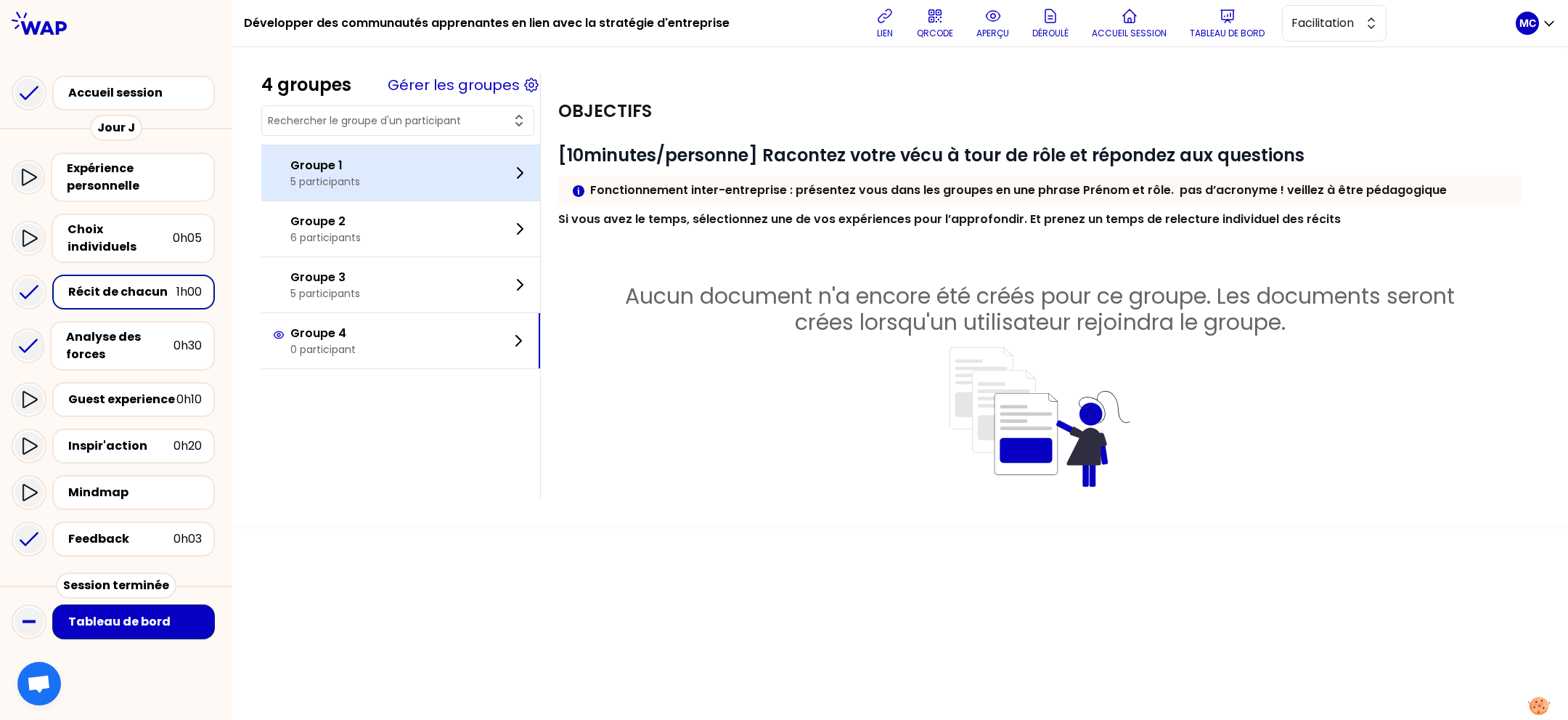
click at [407, 185] on div "Groupe 1 5 participants" at bounding box center [400, 173] width 279 height 55
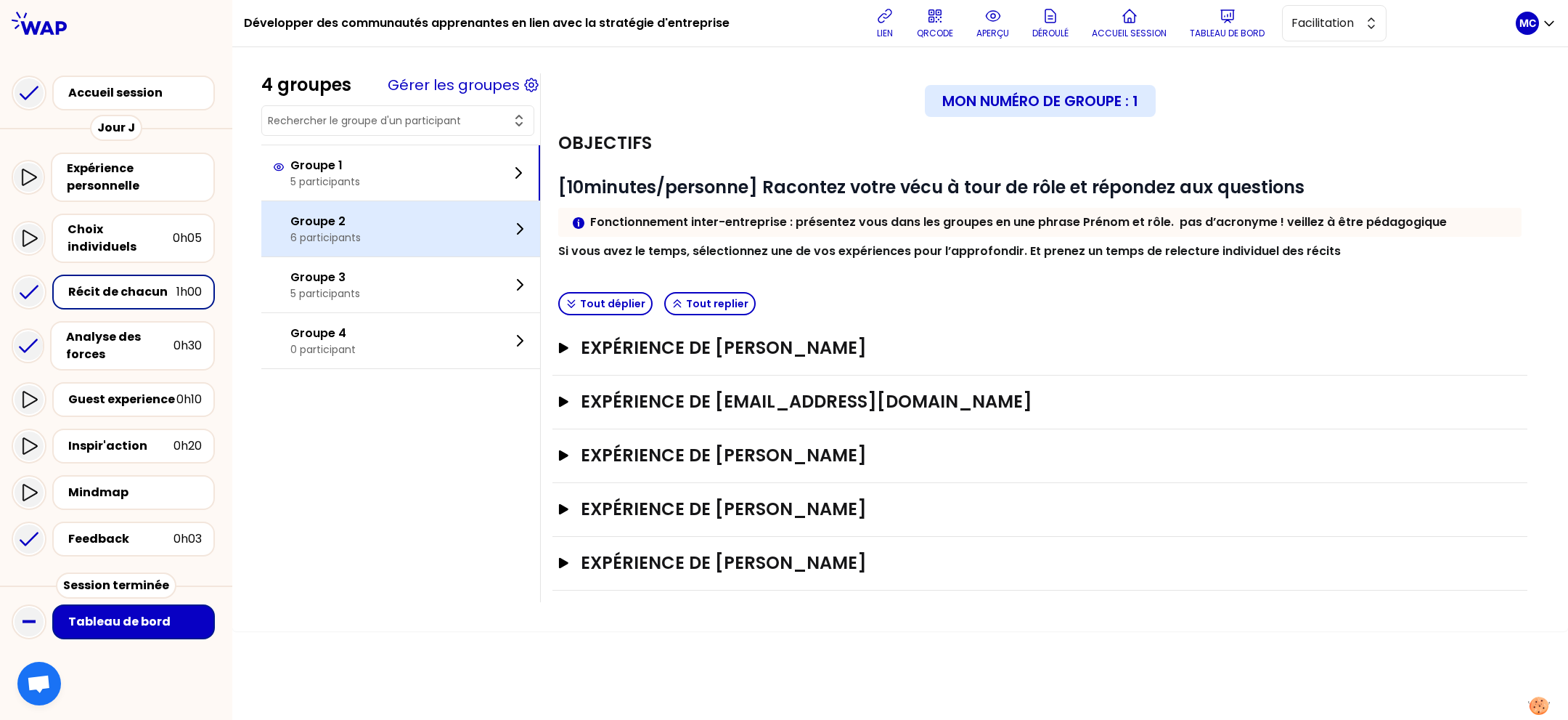
click at [414, 226] on div "Groupe 2 6 participants" at bounding box center [400, 229] width 279 height 55
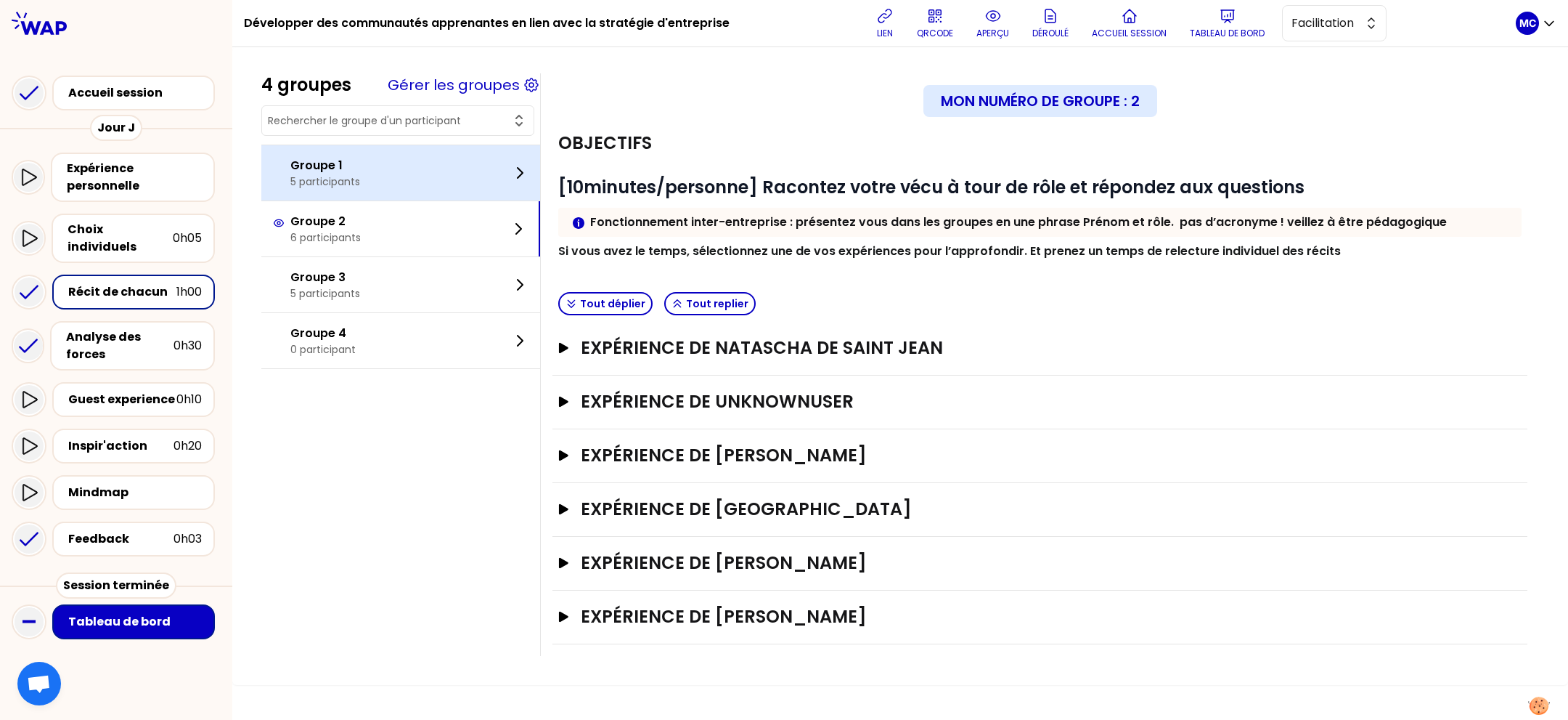
click at [424, 186] on div "Groupe 1 5 participants" at bounding box center [400, 173] width 279 height 55
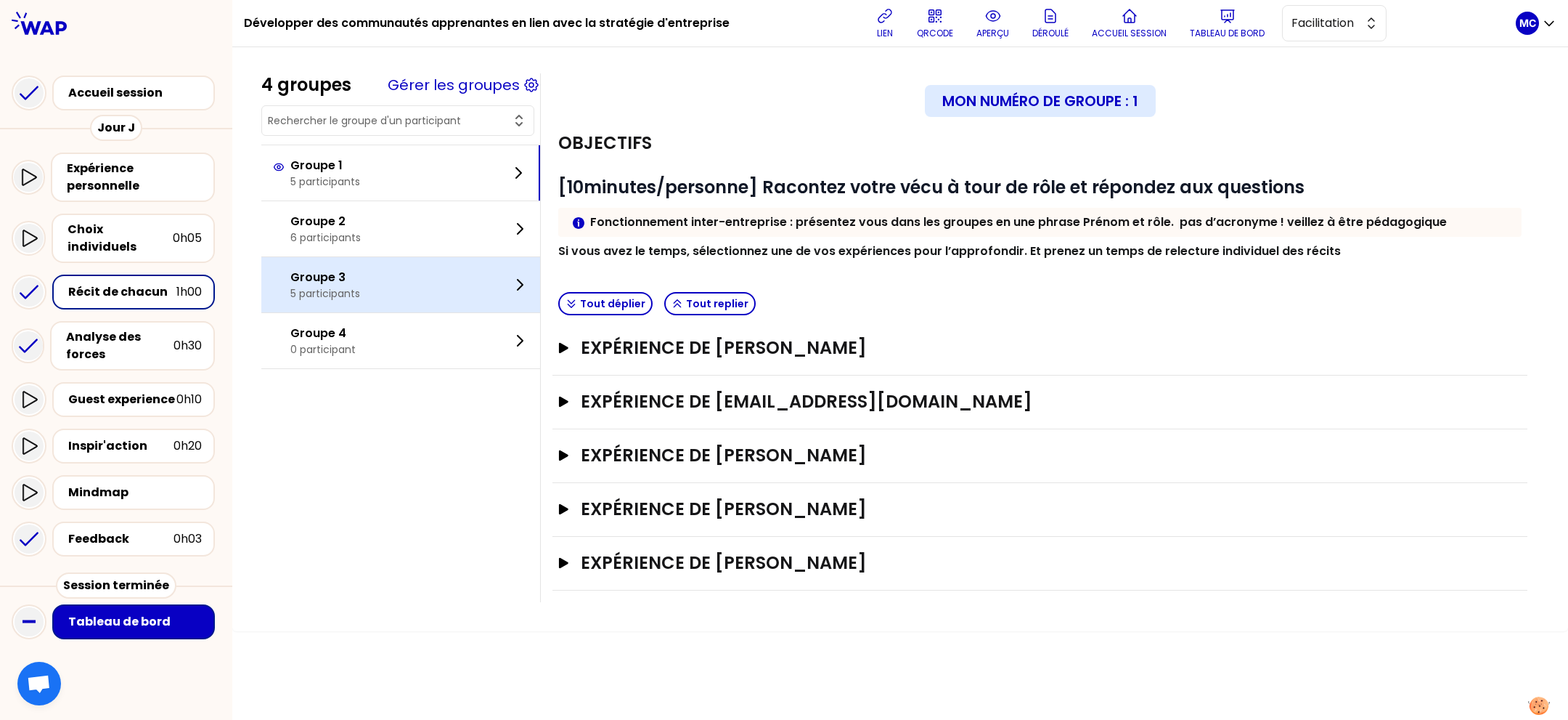
click at [423, 275] on div "Groupe 3 5 participants" at bounding box center [400, 285] width 279 height 55
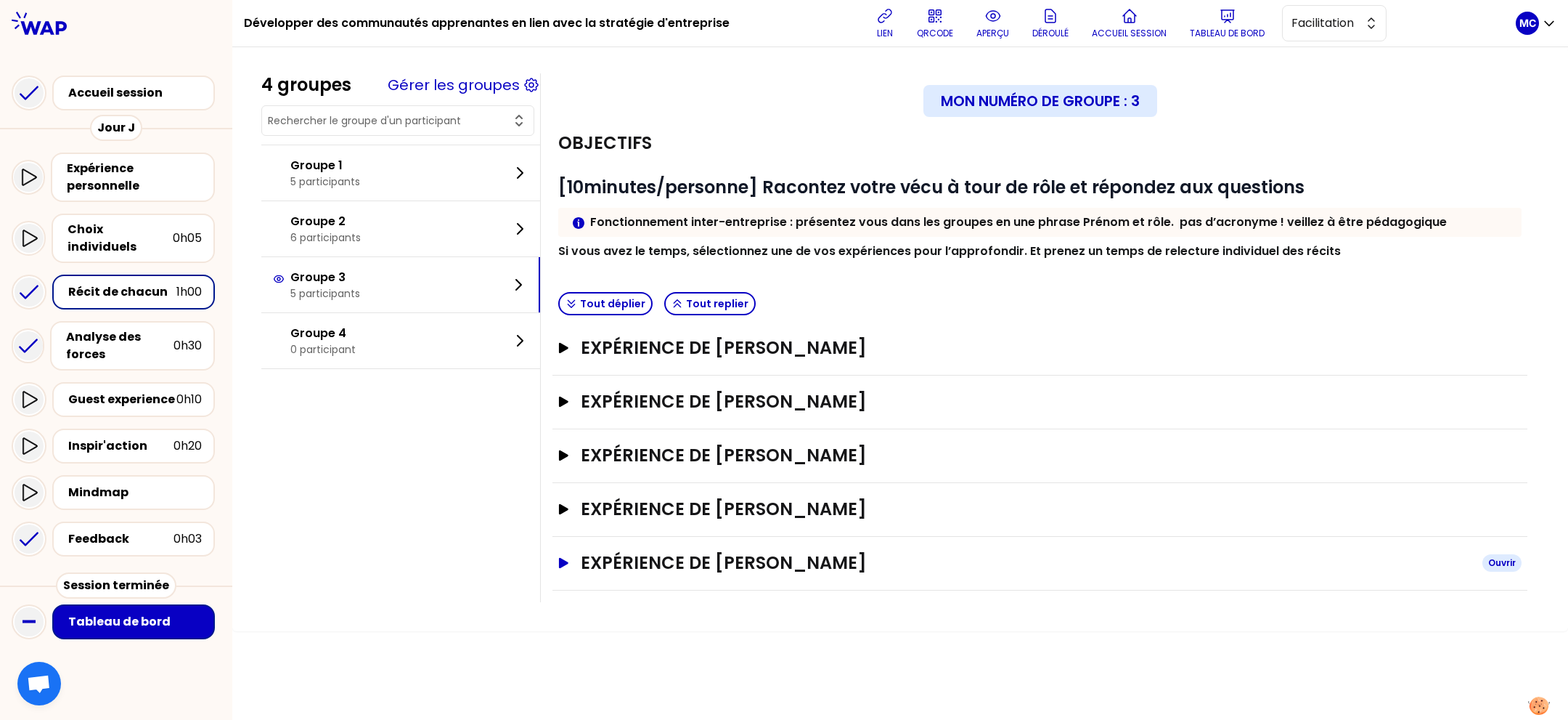
click at [784, 570] on h3 "Expérience de [PERSON_NAME]" at bounding box center [1025, 563] width 890 height 23
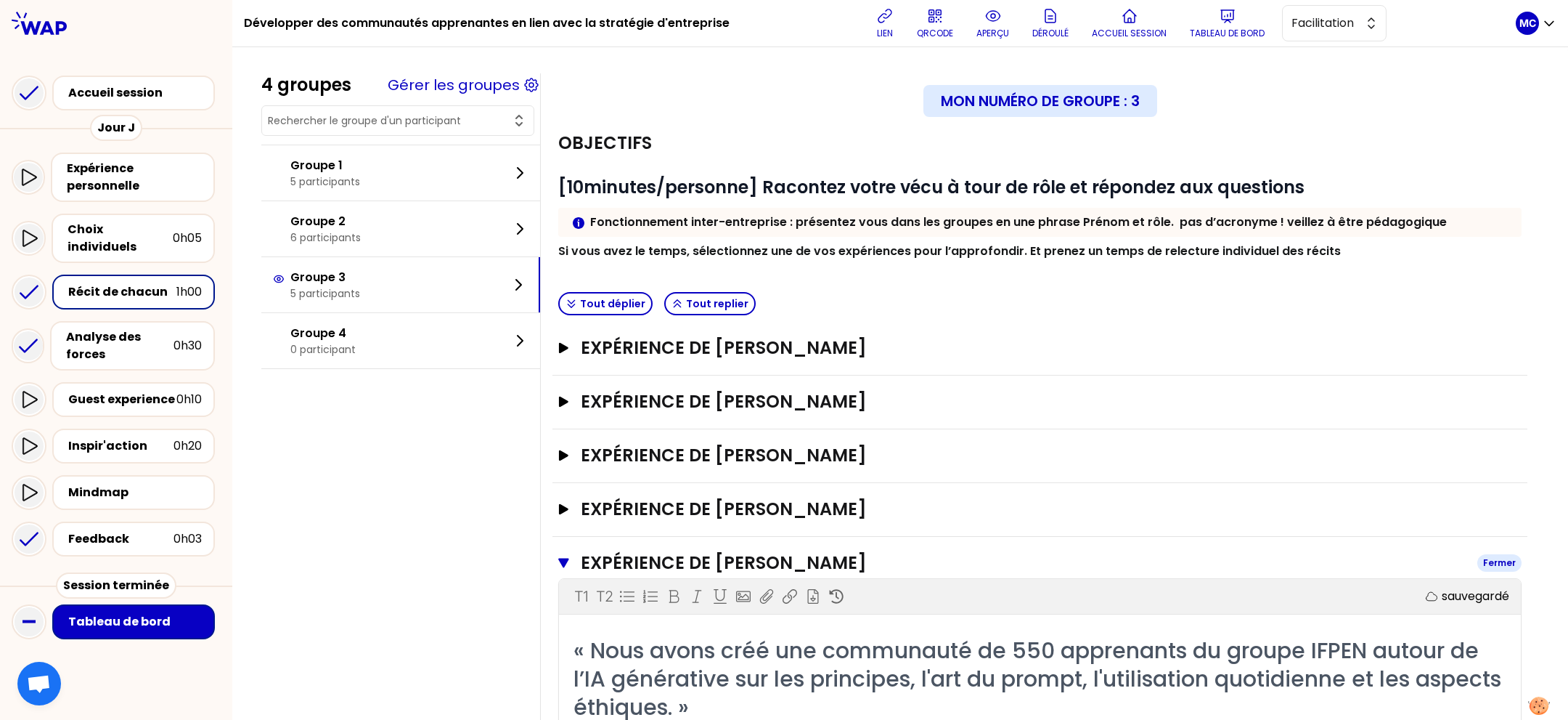
click at [808, 570] on h3 "Expérience de [PERSON_NAME]" at bounding box center [1023, 563] width 885 height 23
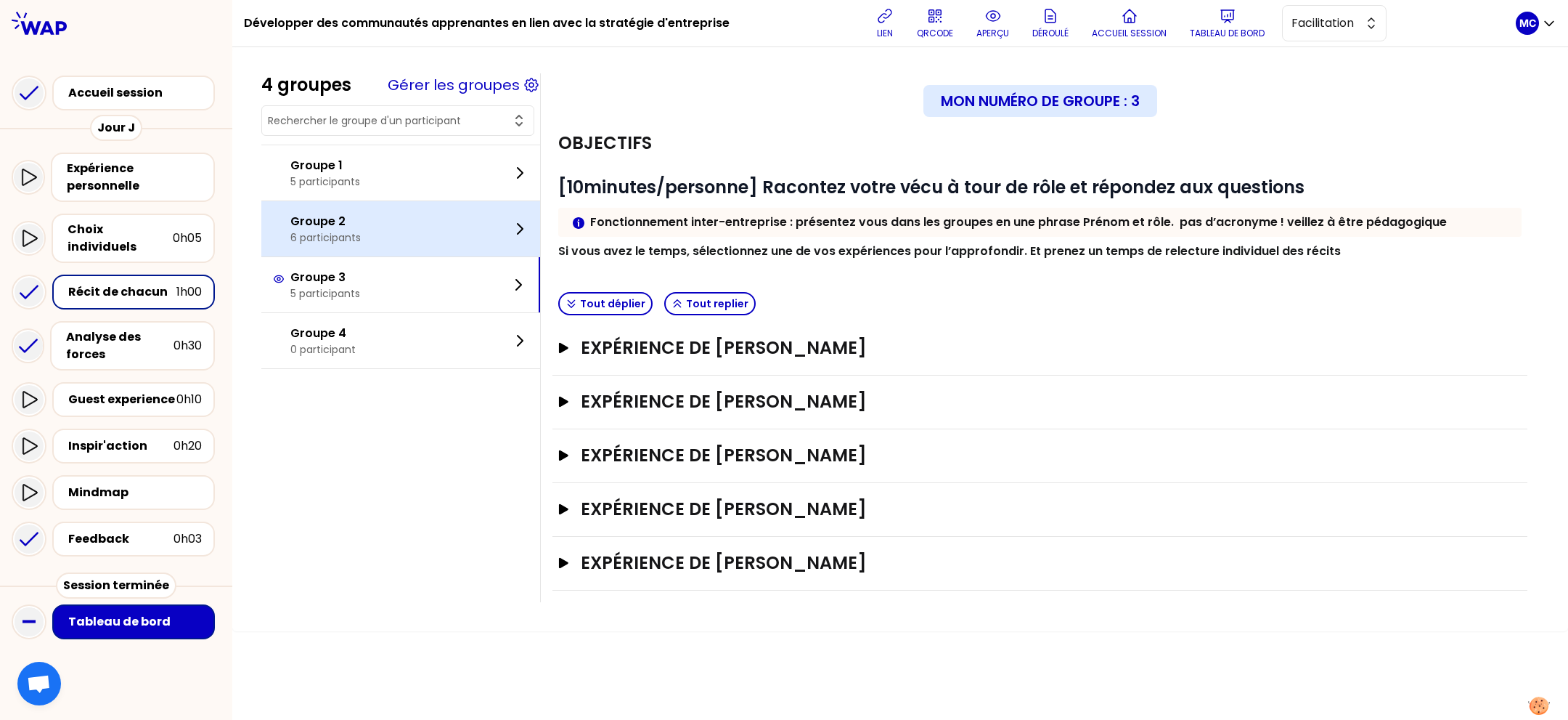
click at [383, 202] on div "Groupe 2 6 participants" at bounding box center [400, 229] width 279 height 55
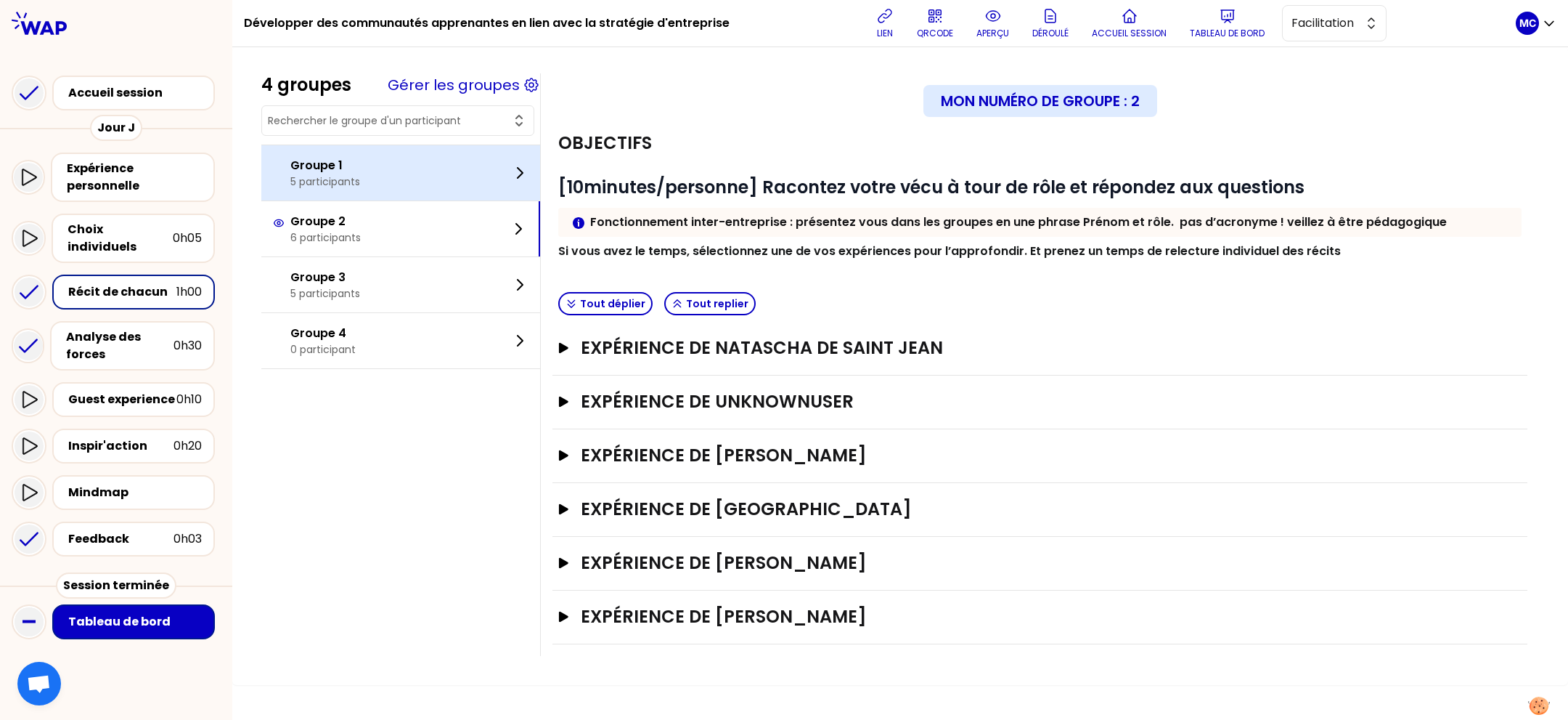
click at [408, 164] on div "Groupe 1 5 participants" at bounding box center [400, 173] width 279 height 55
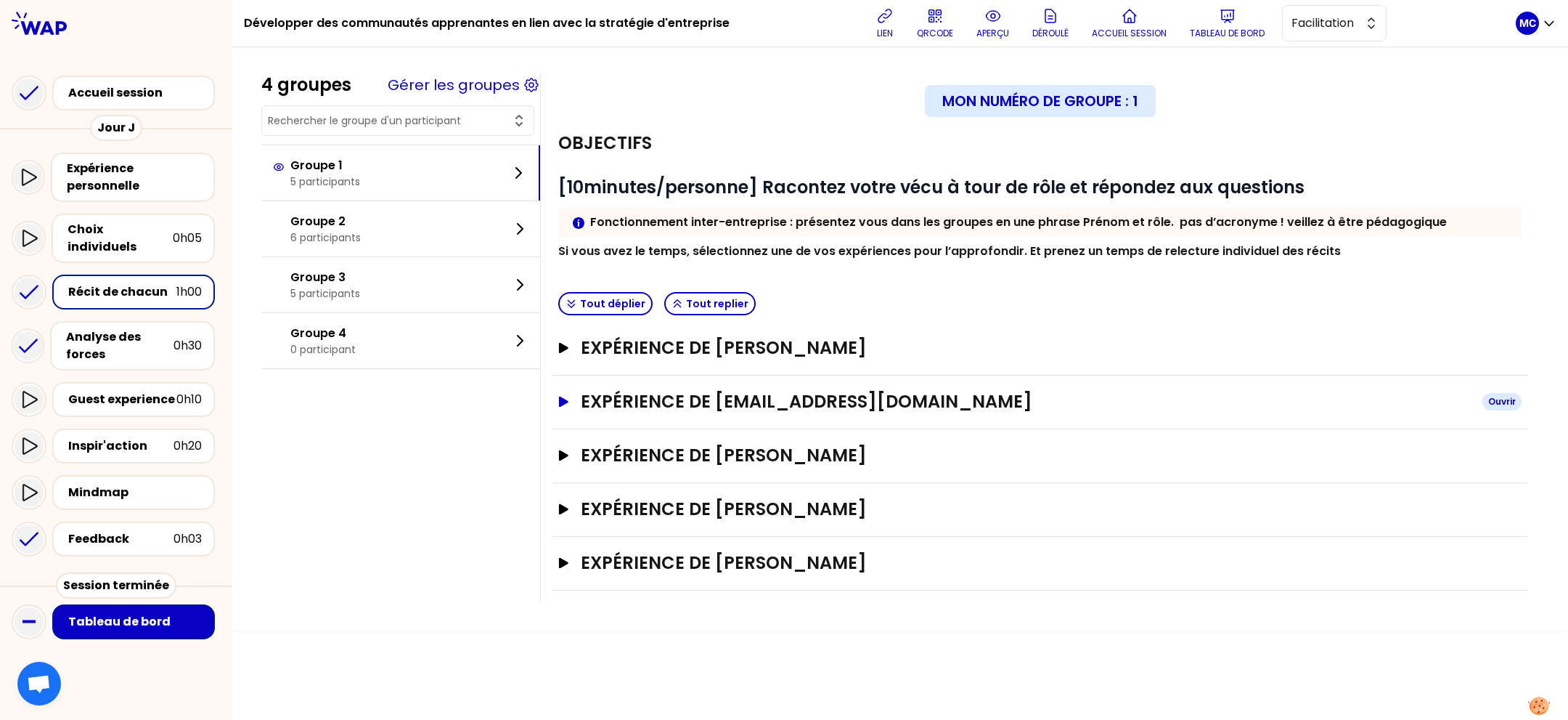
click at [792, 392] on h3 "Expérience de [EMAIL_ADDRESS][DOMAIN_NAME]" at bounding box center [1025, 402] width 890 height 23
